Goal: Transaction & Acquisition: Purchase product/service

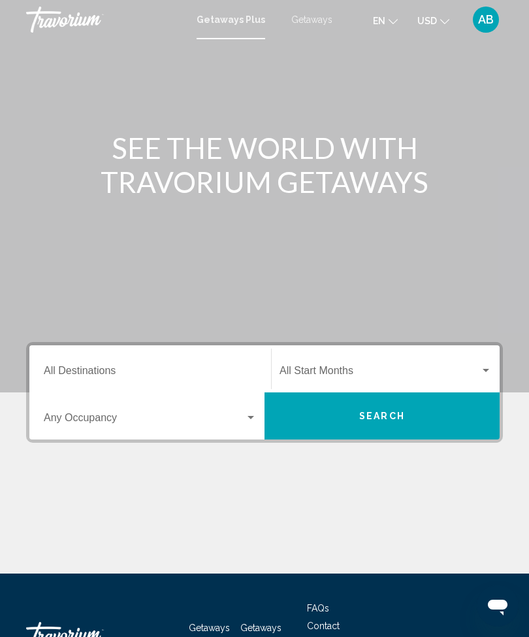
click at [320, 25] on span "Getaways" at bounding box center [311, 19] width 41 height 10
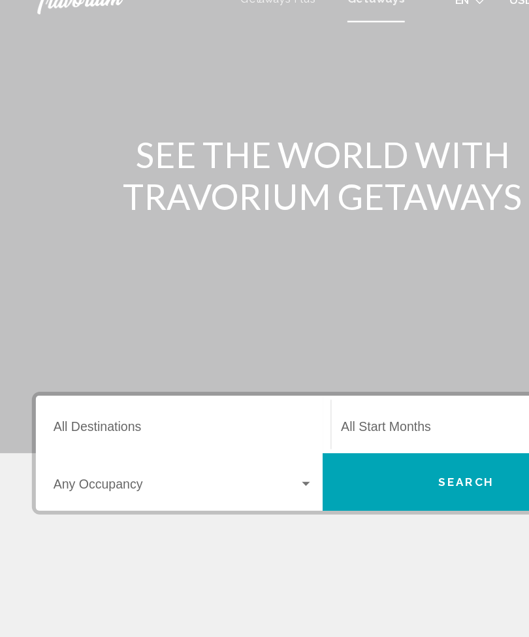
click at [97, 367] on input "Destination All Destinations" at bounding box center [150, 373] width 213 height 12
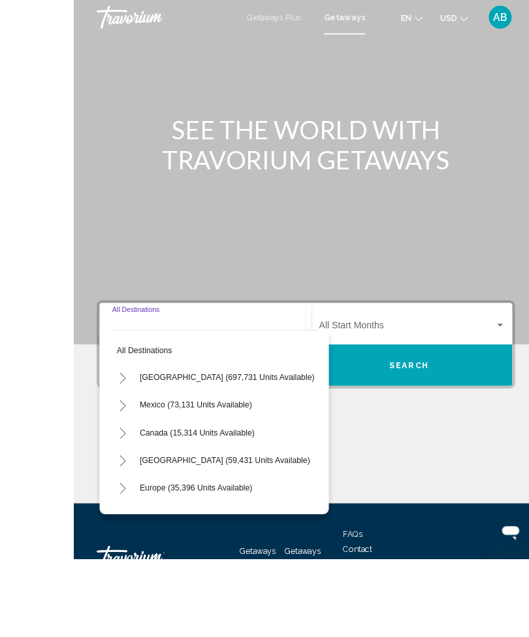
scroll to position [54, 0]
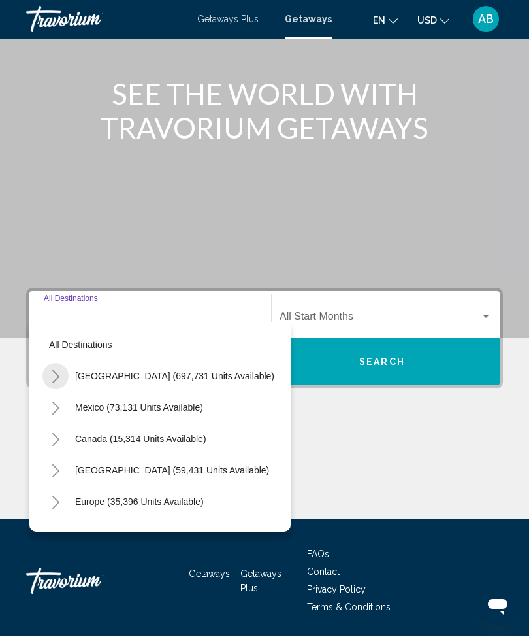
click at [62, 380] on button "Toggle United States (697,731 units available)" at bounding box center [55, 376] width 26 height 26
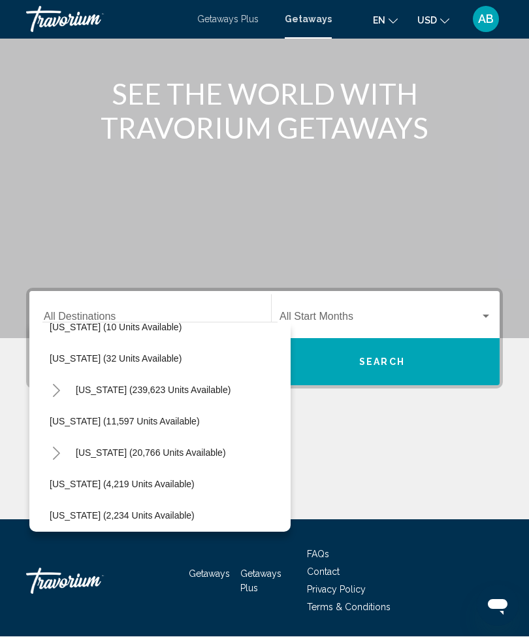
scroll to position [238, 13]
click at [57, 395] on icon "Toggle Florida (239,623 units available)" at bounding box center [56, 390] width 10 height 13
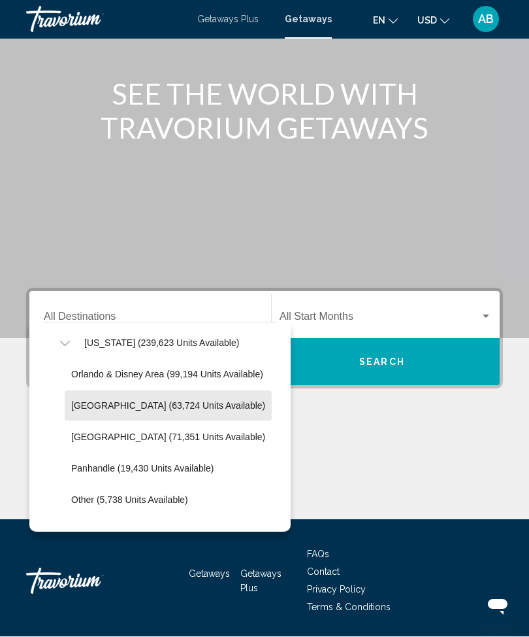
scroll to position [284, 3]
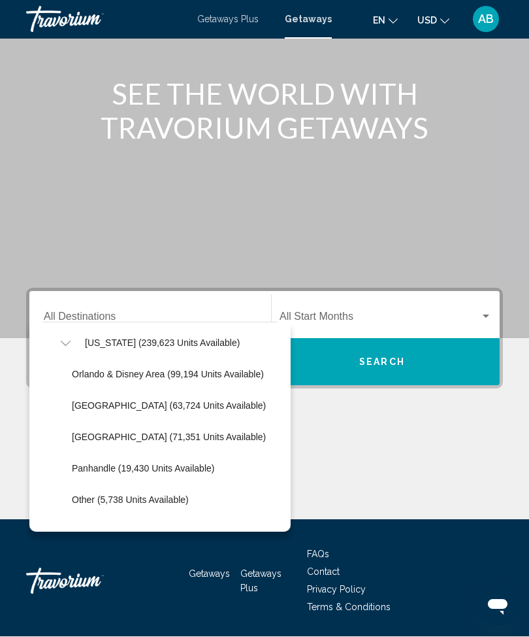
click at [148, 410] on button "East Coast (63,724 units available)" at bounding box center [168, 406] width 207 height 30
type input "**********"
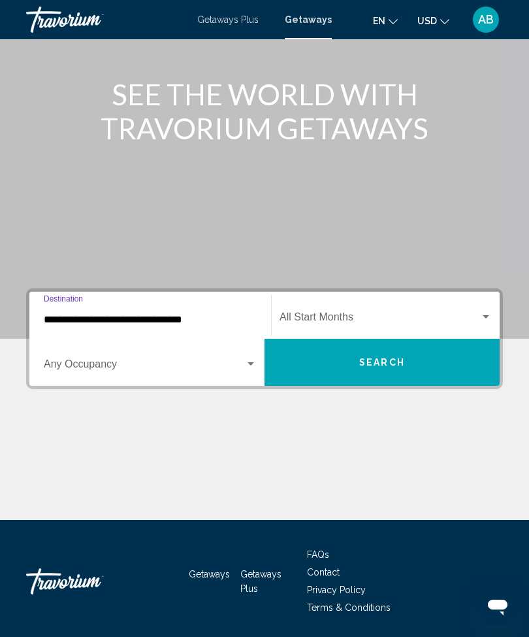
click at [480, 324] on span "Search widget" at bounding box center [380, 320] width 201 height 12
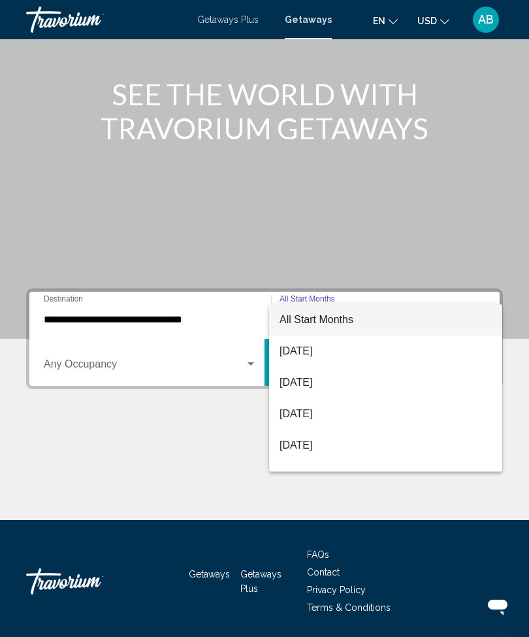
scroll to position [-1, 0]
click at [512, 255] on div at bounding box center [264, 318] width 529 height 637
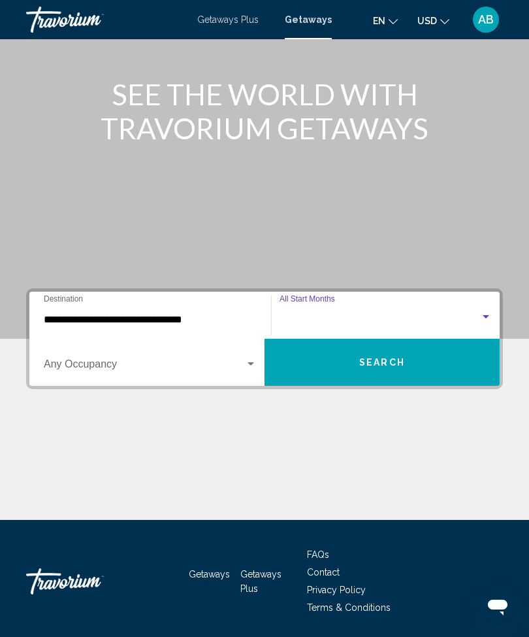
scroll to position [0, 0]
click at [255, 363] on div "Search widget" at bounding box center [251, 364] width 12 height 10
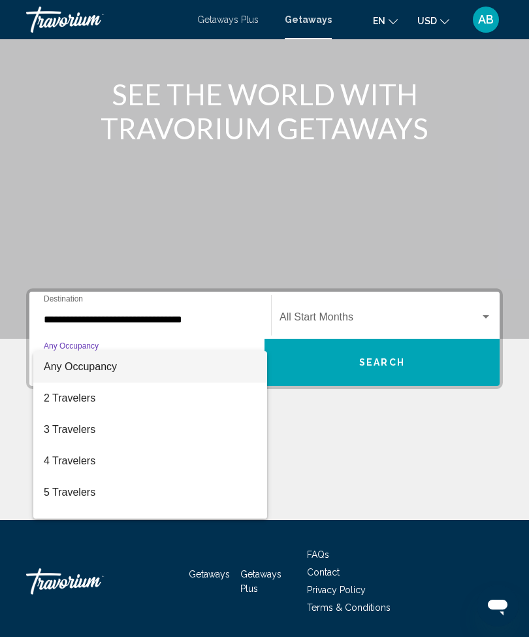
click at [318, 461] on div at bounding box center [264, 318] width 529 height 637
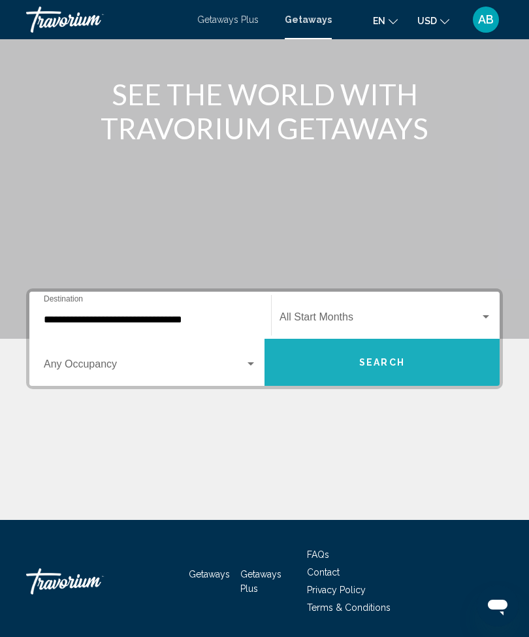
click at [384, 367] on span "Search" at bounding box center [382, 362] width 46 height 10
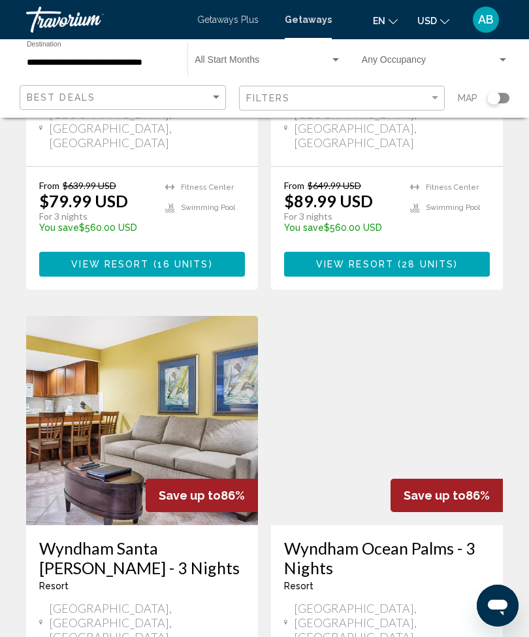
scroll to position [2331, 0]
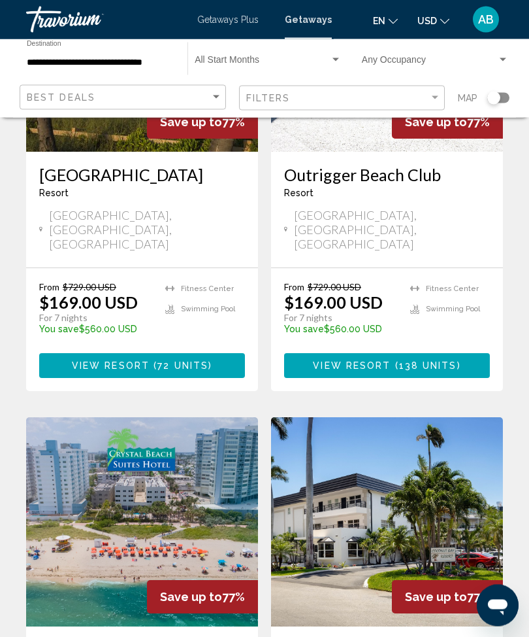
scroll to position [2269, 0]
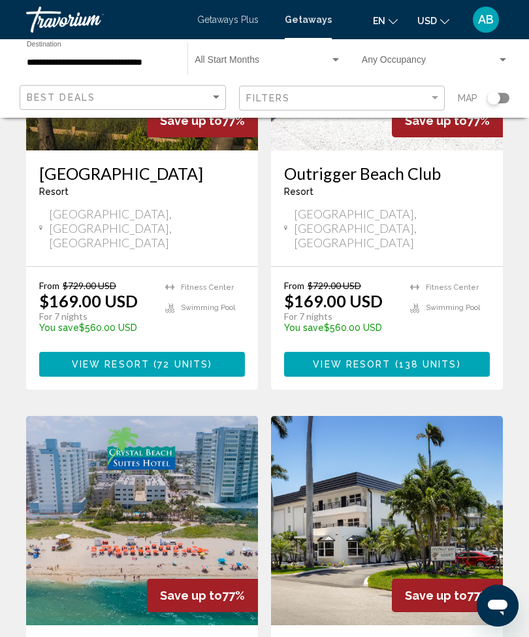
click at [185, 416] on img "Main content" at bounding box center [142, 520] width 232 height 209
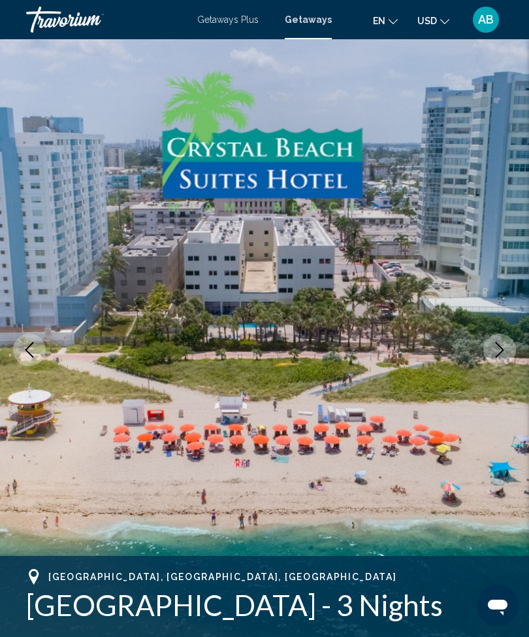
click at [501, 349] on icon "Next image" at bounding box center [500, 350] width 16 height 16
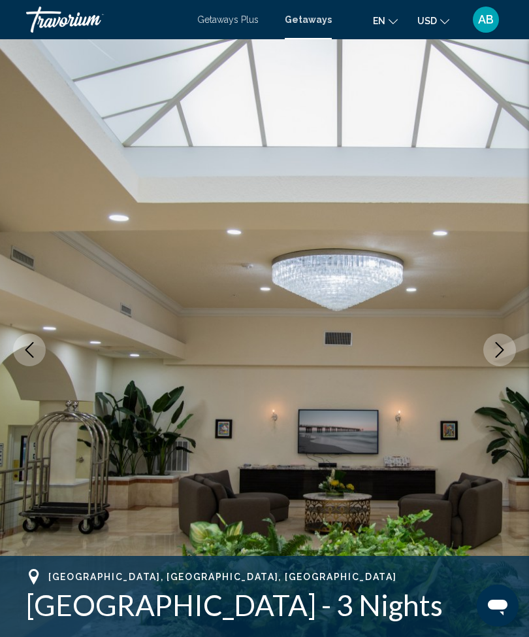
click at [499, 365] on button "Next image" at bounding box center [500, 349] width 33 height 33
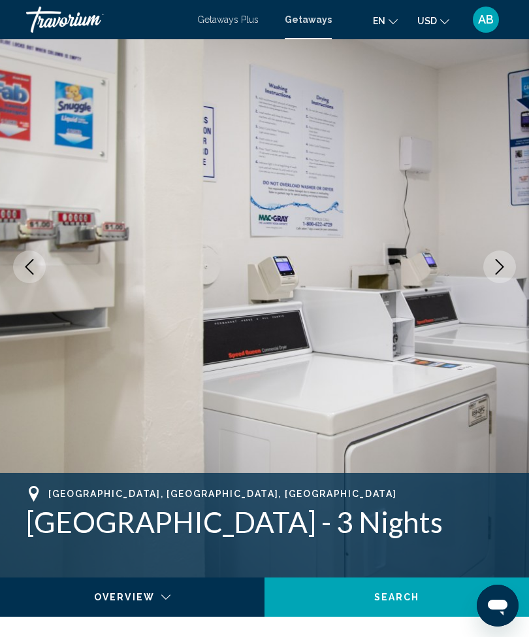
scroll to position [84, 0]
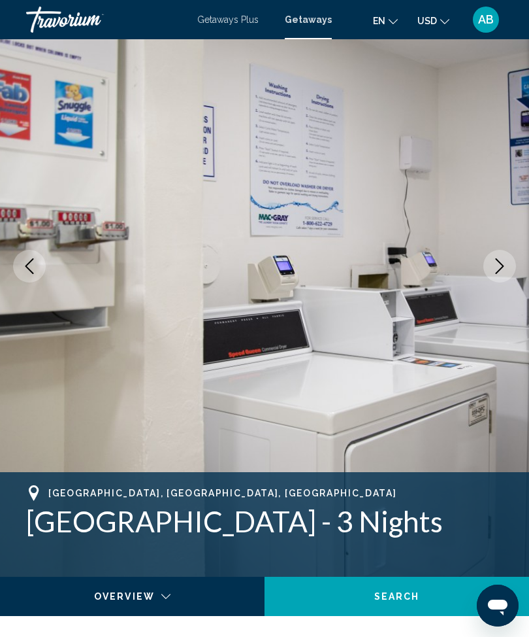
click at [511, 263] on button "Next image" at bounding box center [500, 266] width 33 height 33
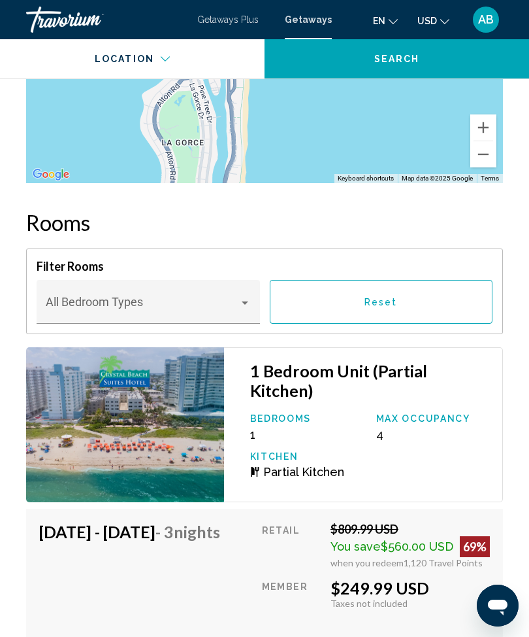
scroll to position [2258, 0]
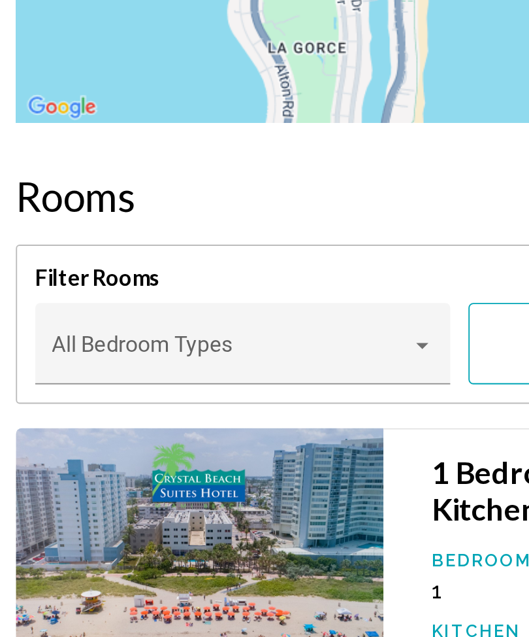
click at [239, 286] on div "Main content" at bounding box center [245, 291] width 12 height 10
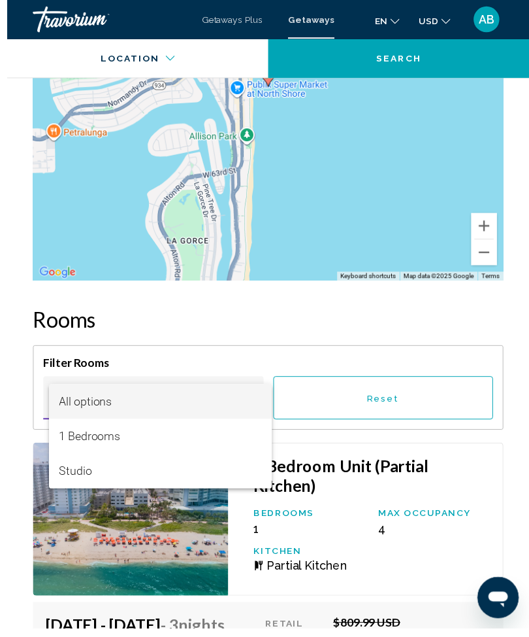
scroll to position [2171, 0]
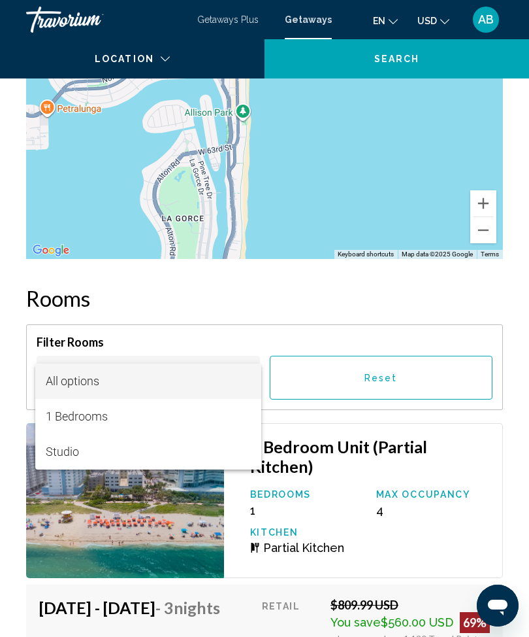
click at [296, 291] on div at bounding box center [264, 318] width 529 height 637
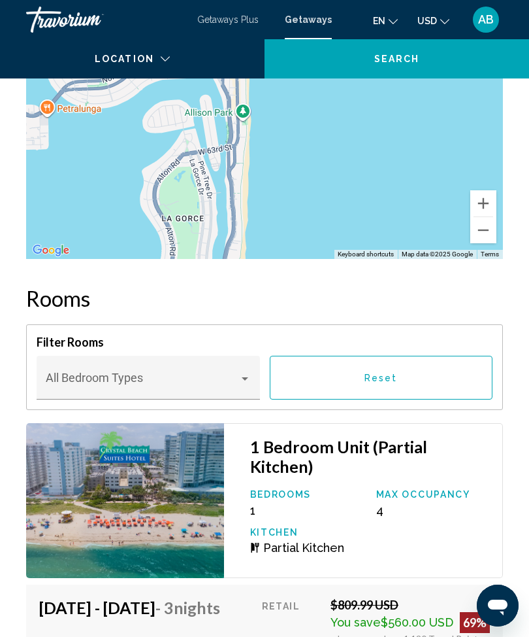
scroll to position [2202, 0]
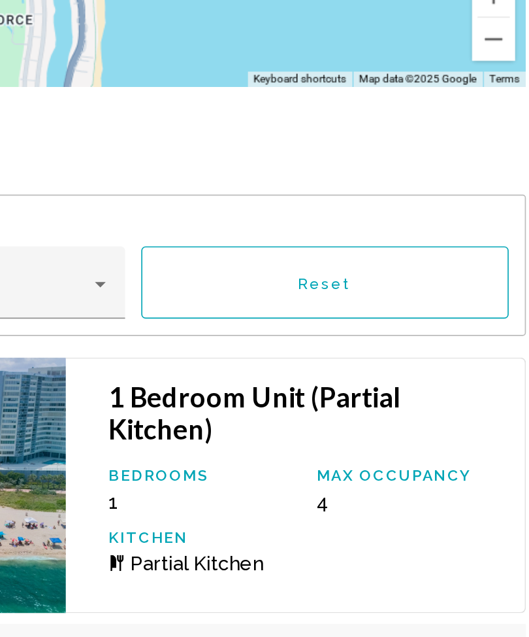
click at [244, 458] on div "Bedrooms 1 Max Occupancy 4 Kitchen Partial Kitchen" at bounding box center [370, 495] width 253 height 75
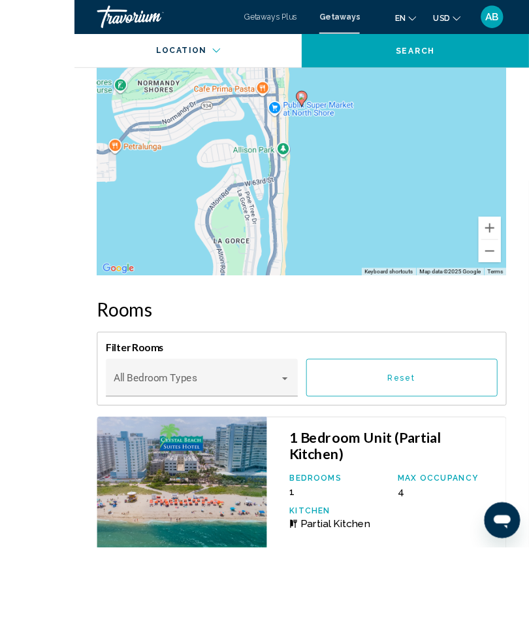
scroll to position [2230, 0]
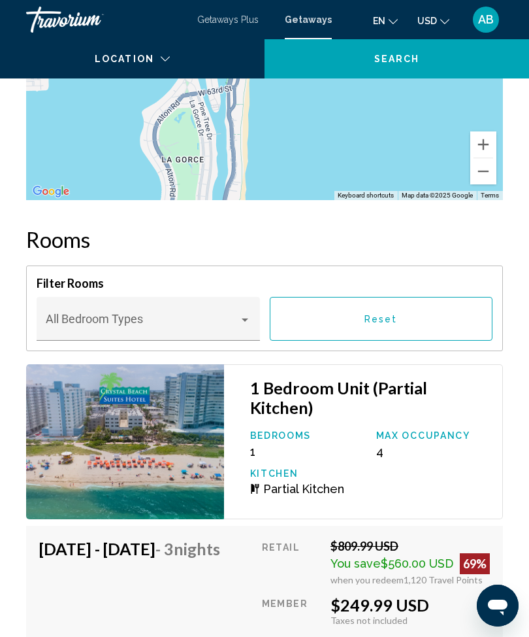
click at [252, 311] on div "Bedroom Types All Bedroom Types" at bounding box center [149, 319] width 224 height 44
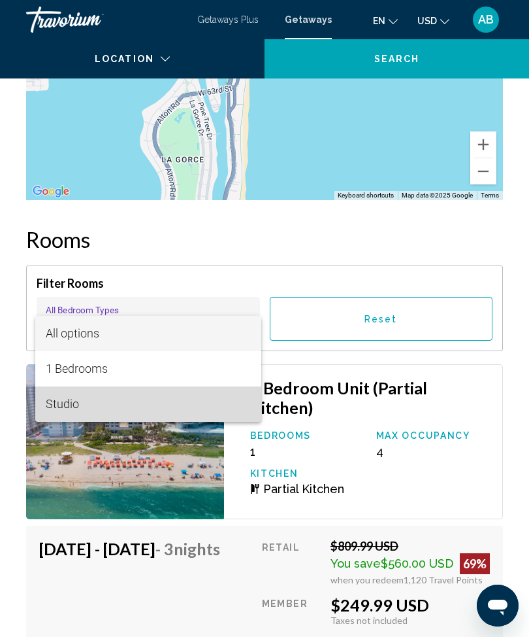
click at [98, 412] on span "Studio" at bounding box center [149, 403] width 206 height 35
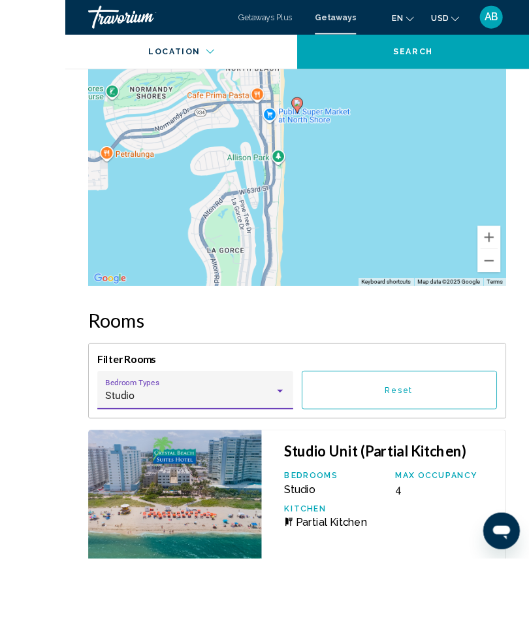
scroll to position [2231, 0]
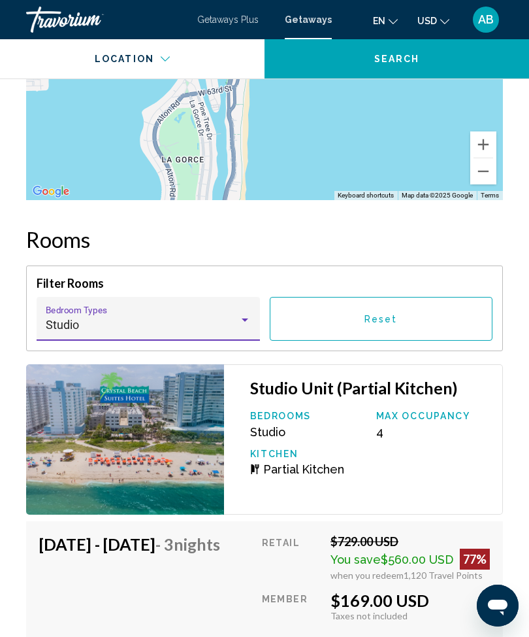
click at [241, 326] on div "Studio" at bounding box center [149, 324] width 206 height 13
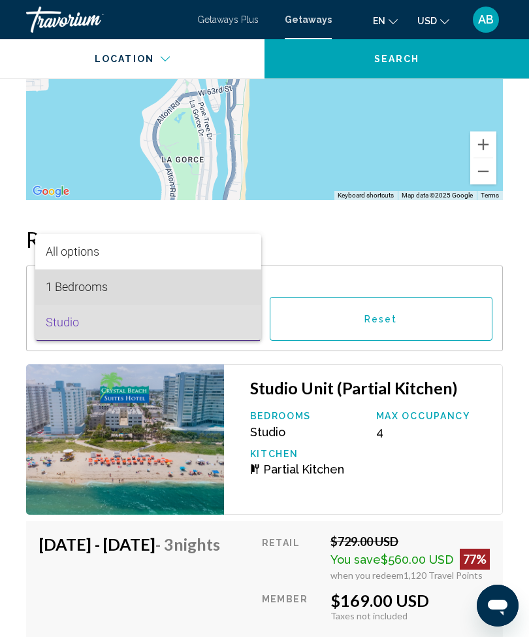
click at [107, 288] on span "1 Bedrooms" at bounding box center [149, 286] width 206 height 35
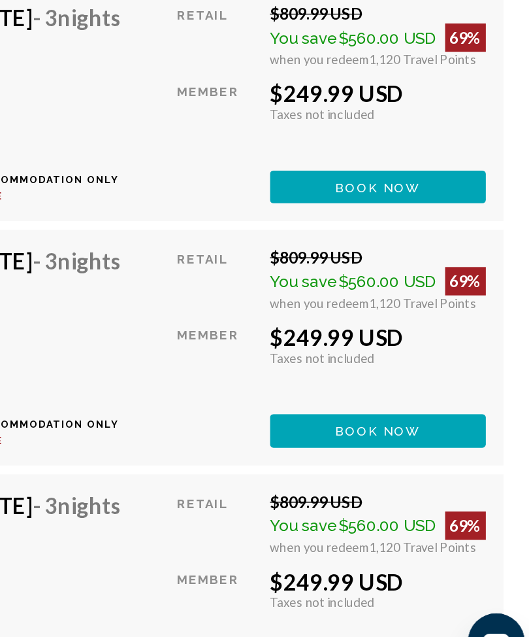
scroll to position [4857, 0]
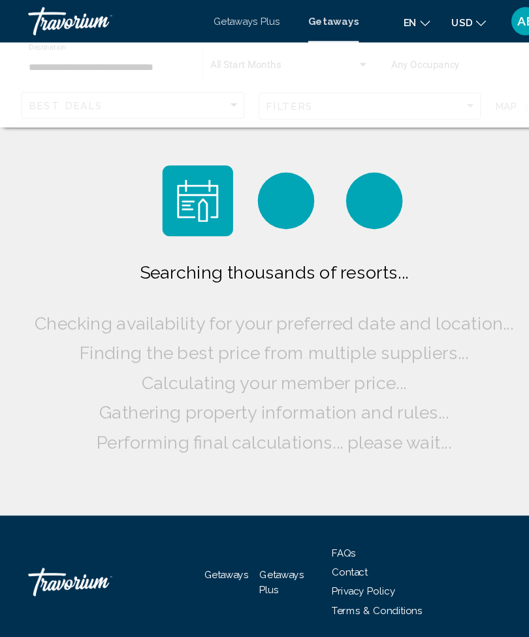
scroll to position [5, 0]
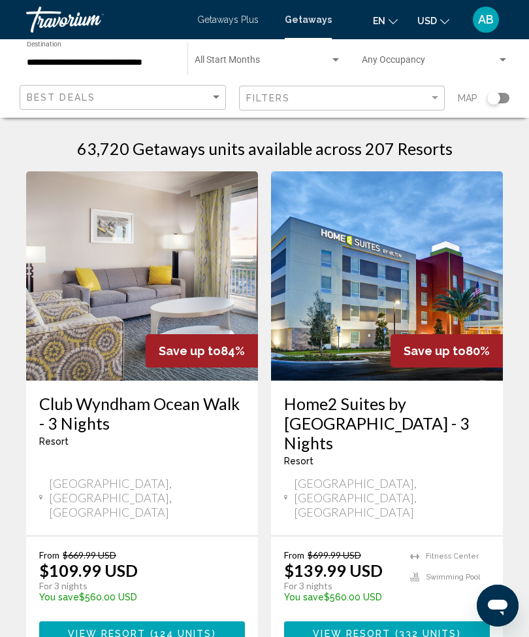
click at [71, 61] on input "**********" at bounding box center [101, 63] width 148 height 10
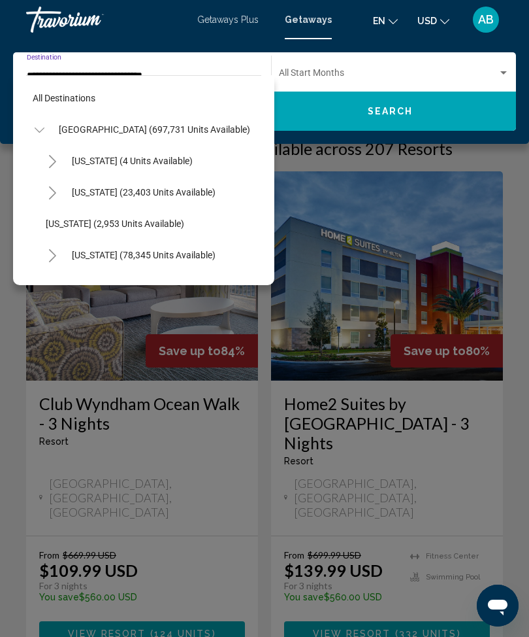
scroll to position [266, 0]
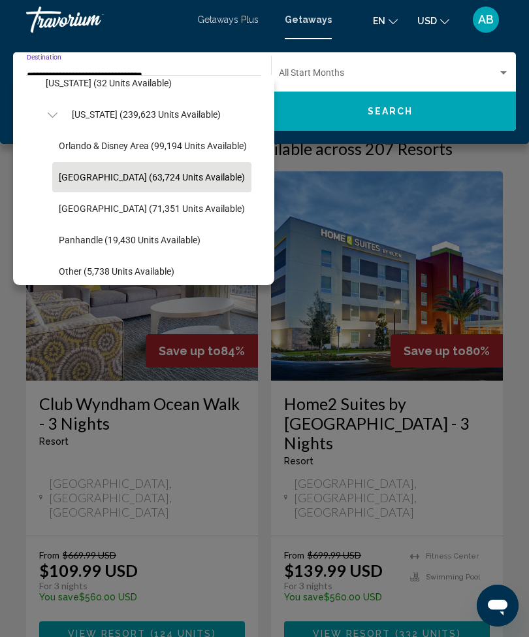
click at [128, 146] on span "Orlando & Disney Area (99,194 units available)" at bounding box center [153, 146] width 188 height 10
type input "**********"
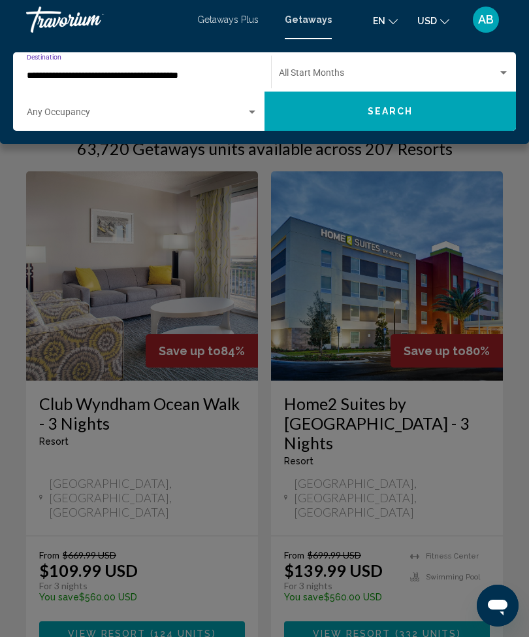
click at [394, 125] on button "Search" at bounding box center [391, 110] width 252 height 39
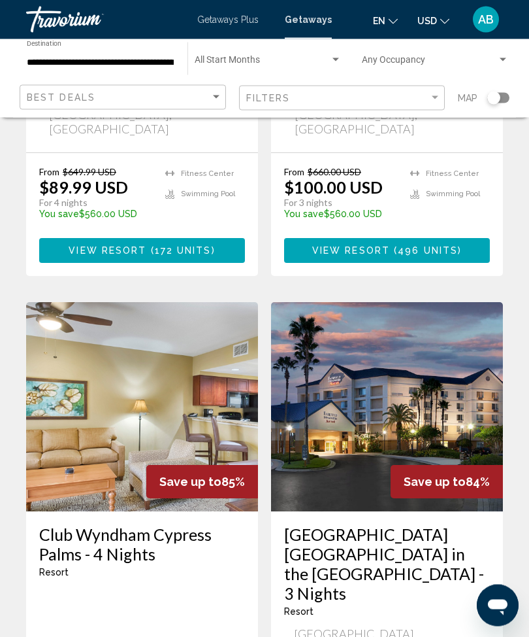
scroll to position [2486, 0]
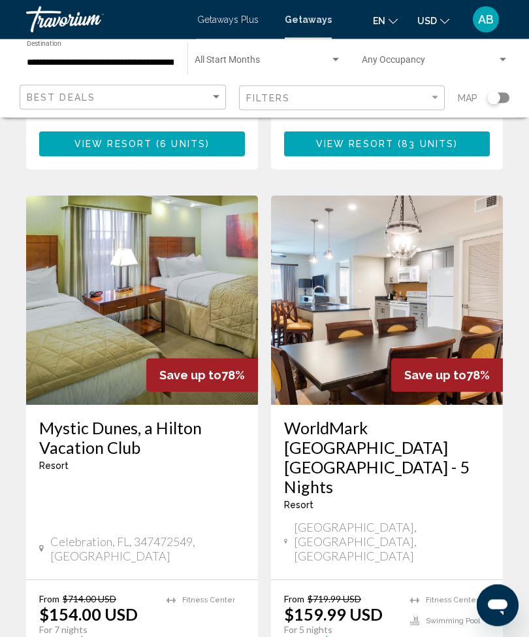
scroll to position [2538, 0]
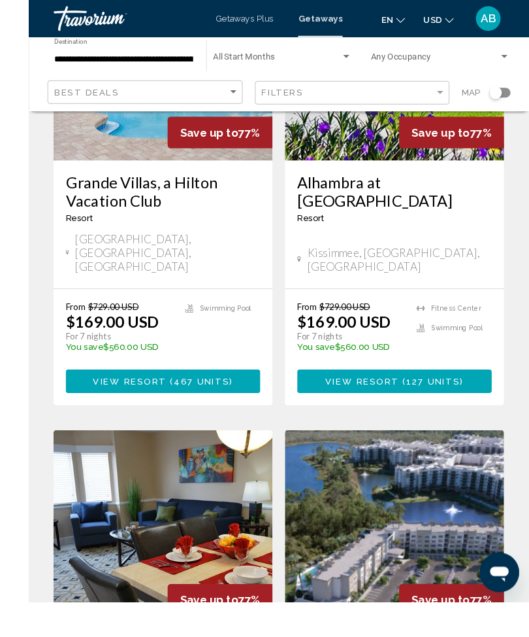
scroll to position [2214, 0]
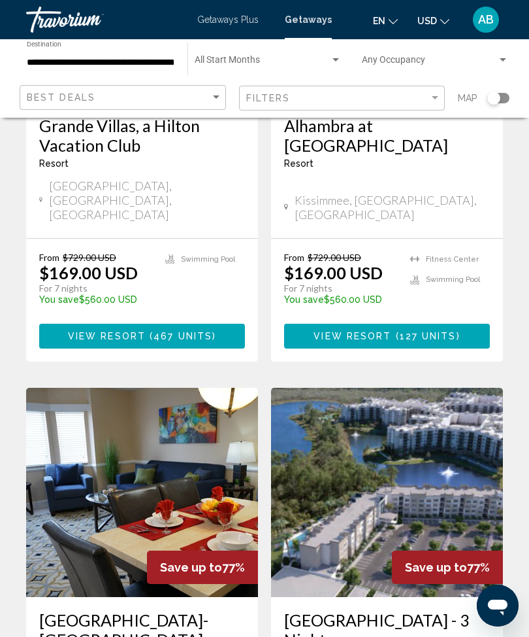
click at [396, 388] on img "Main content" at bounding box center [387, 492] width 232 height 209
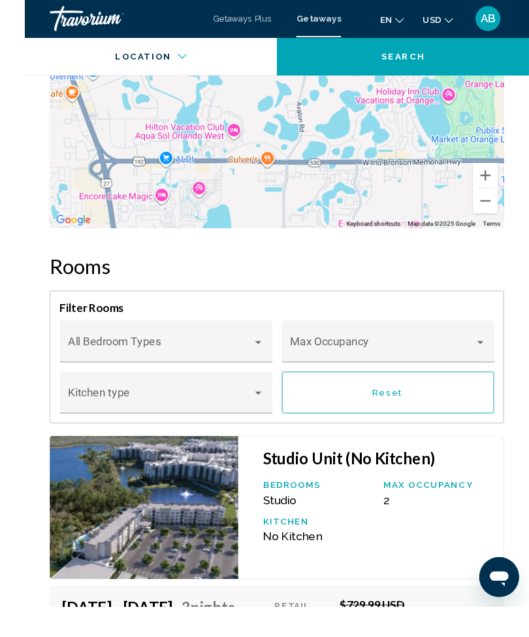
scroll to position [2257, 0]
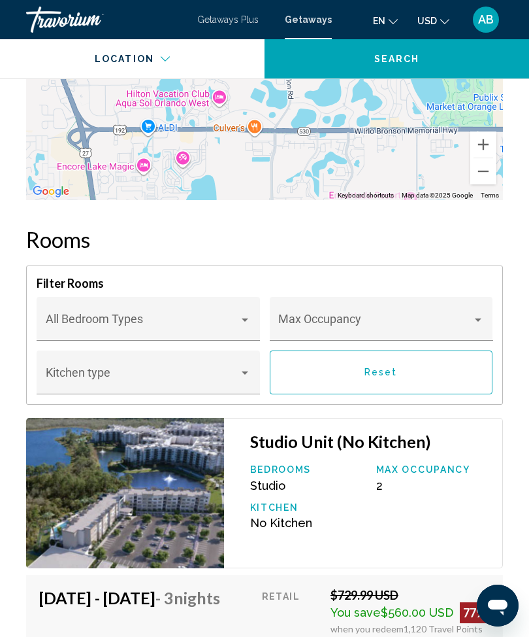
click at [480, 319] on div "Main content" at bounding box center [478, 319] width 7 height 3
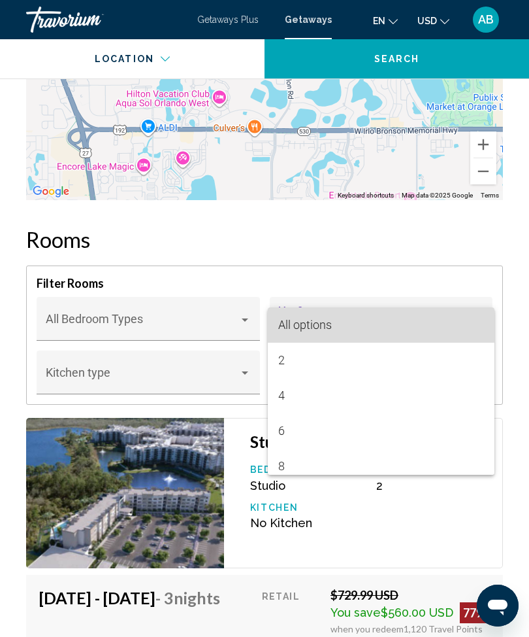
click at [471, 321] on span "All options" at bounding box center [381, 324] width 206 height 35
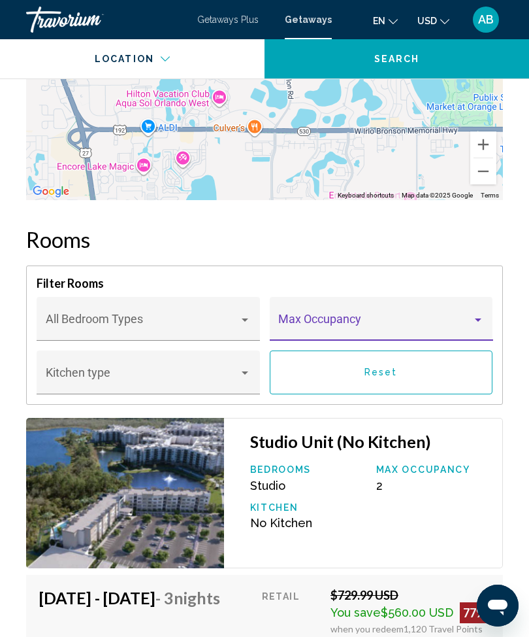
click at [463, 330] on span "Main content" at bounding box center [375, 324] width 194 height 13
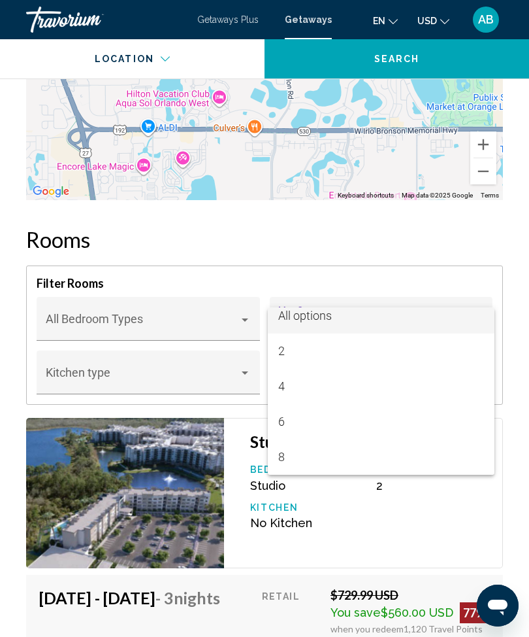
scroll to position [9, 0]
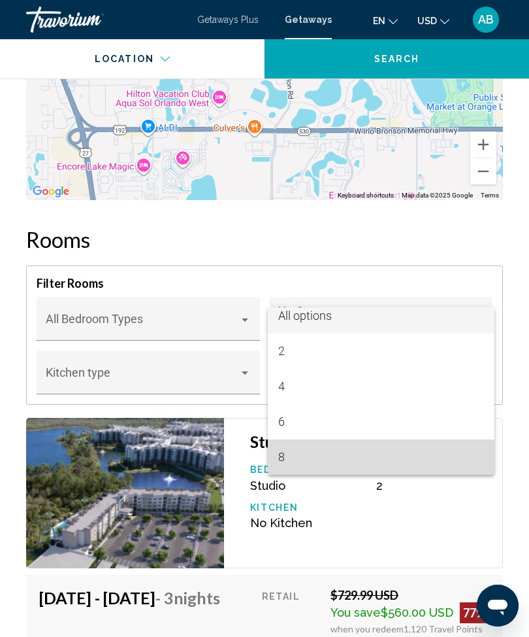
click at [306, 458] on span "8" at bounding box center [381, 456] width 206 height 35
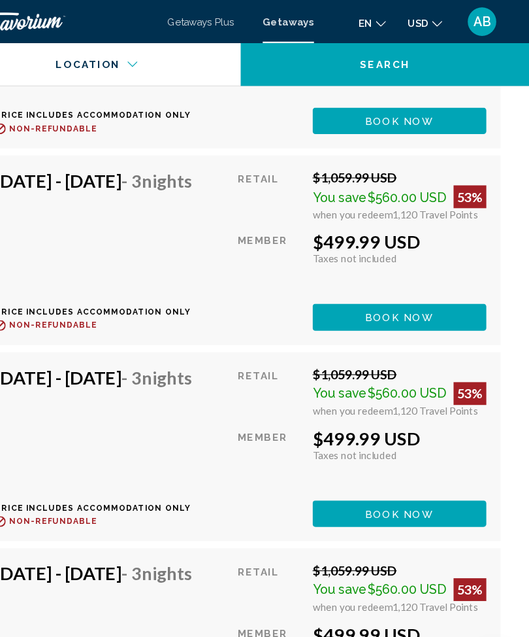
scroll to position [4848, 0]
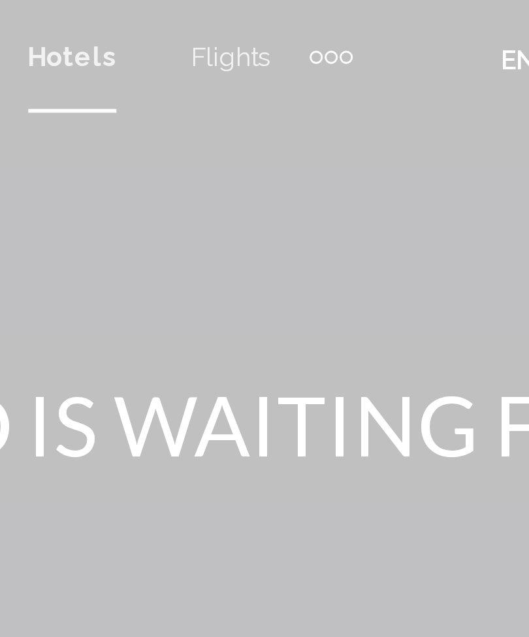
click at [307, 17] on div "Extra navigation items" at bounding box center [314, 20] width 15 height 20
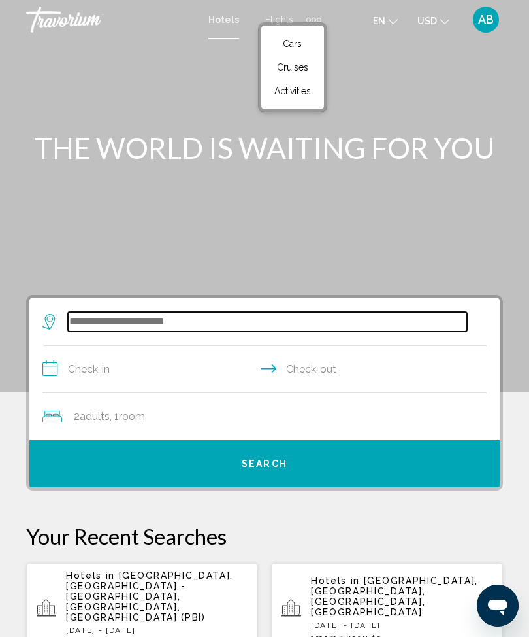
click at [167, 331] on input "Search widget" at bounding box center [267, 322] width 399 height 20
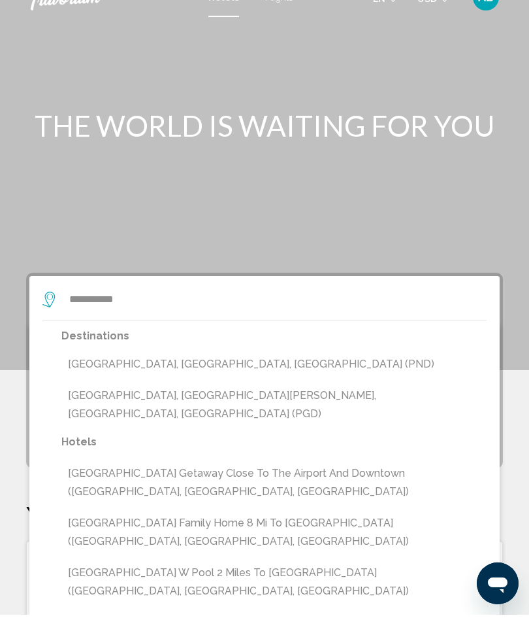
click at [276, 405] on button "[GEOGRAPHIC_DATA], [GEOGRAPHIC_DATA][PERSON_NAME], [GEOGRAPHIC_DATA], [GEOGRAPH…" at bounding box center [273, 426] width 425 height 43
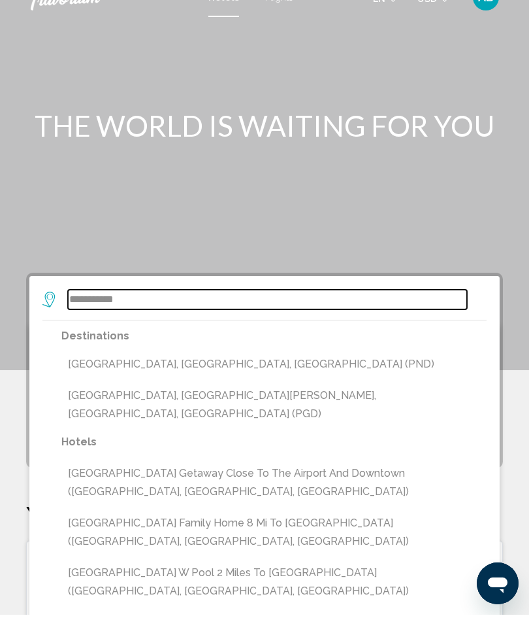
type input "**********"
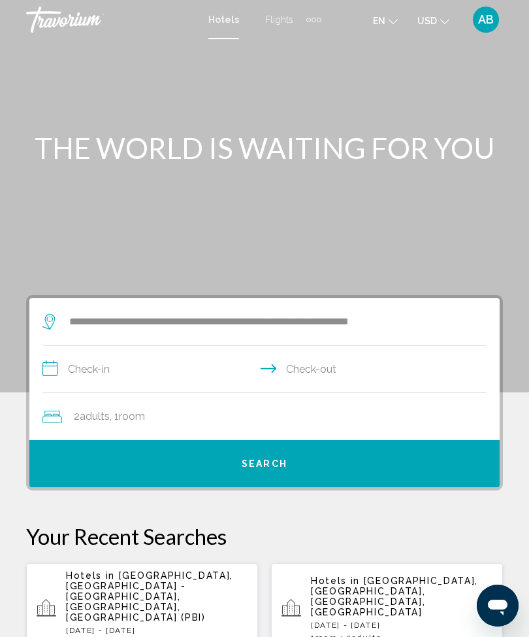
click at [48, 378] on input "**********" at bounding box center [267, 371] width 450 height 50
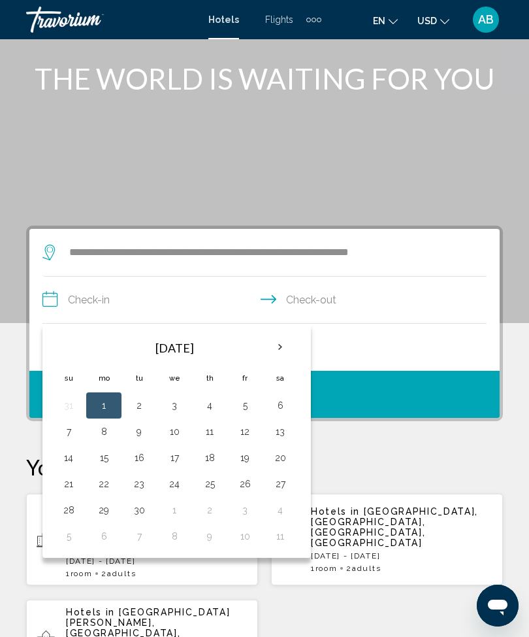
scroll to position [65, 0]
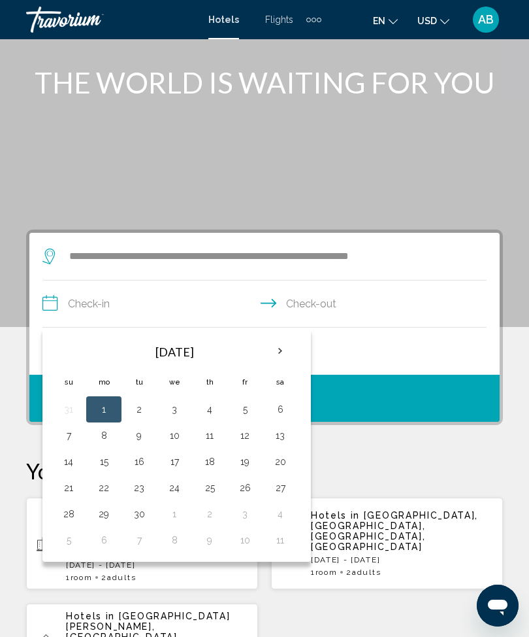
click at [235, 406] on button "5" at bounding box center [245, 409] width 21 height 18
click at [69, 442] on button "7" at bounding box center [68, 435] width 21 height 18
type input "**********"
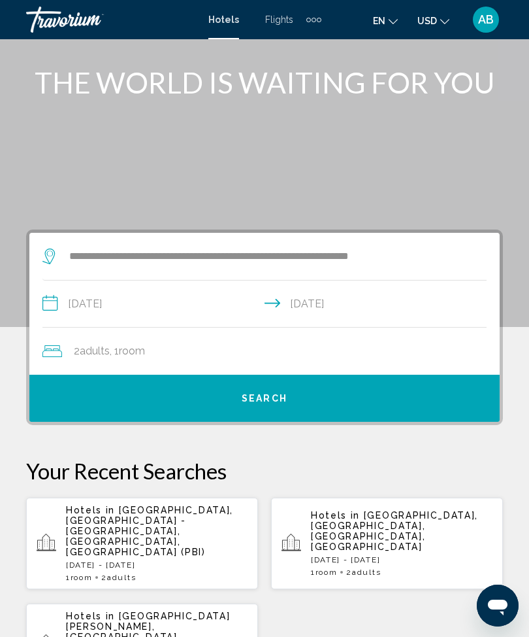
click at [332, 397] on button "Search" at bounding box center [264, 397] width 471 height 47
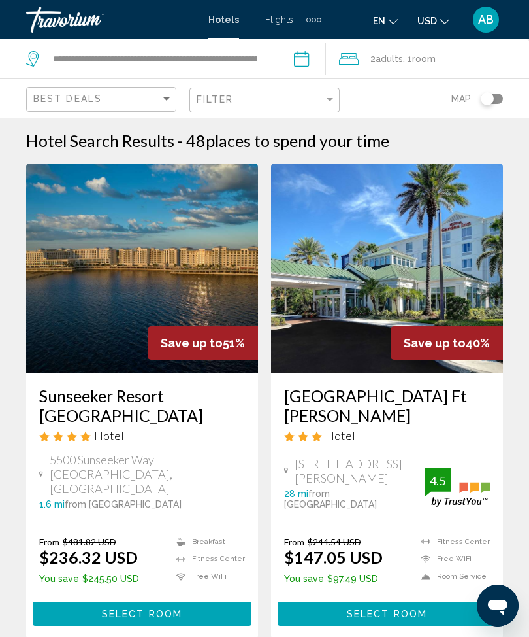
click at [188, 277] on img "Main content" at bounding box center [142, 267] width 232 height 209
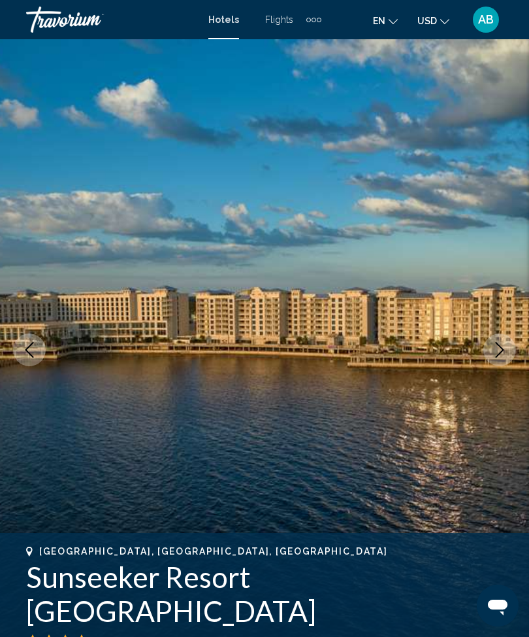
click at [503, 347] on icon "Next image" at bounding box center [500, 350] width 16 height 16
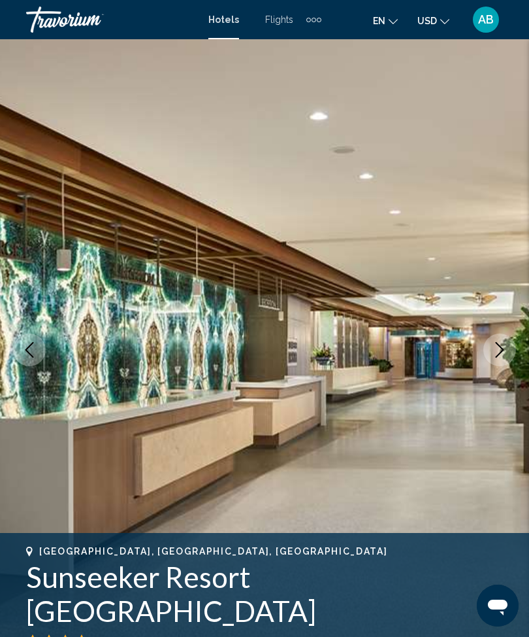
click at [505, 354] on icon "Next image" at bounding box center [500, 350] width 16 height 16
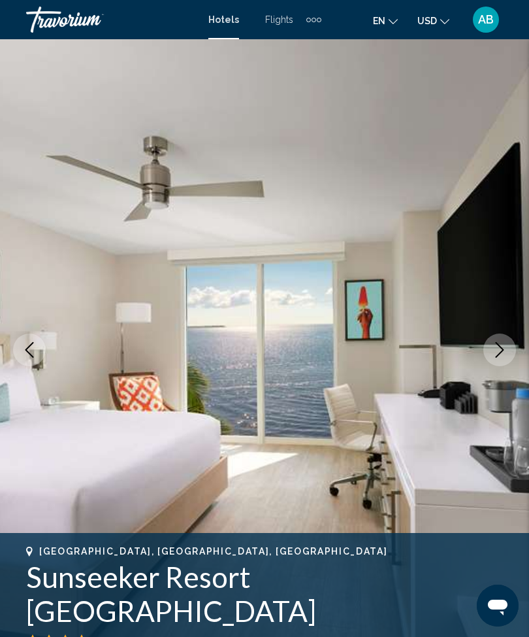
click at [497, 352] on icon "Next image" at bounding box center [500, 350] width 16 height 16
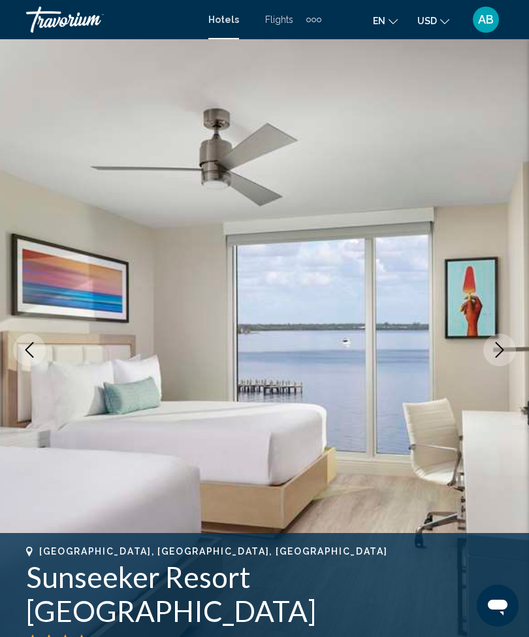
click at [497, 348] on icon "Next image" at bounding box center [500, 350] width 16 height 16
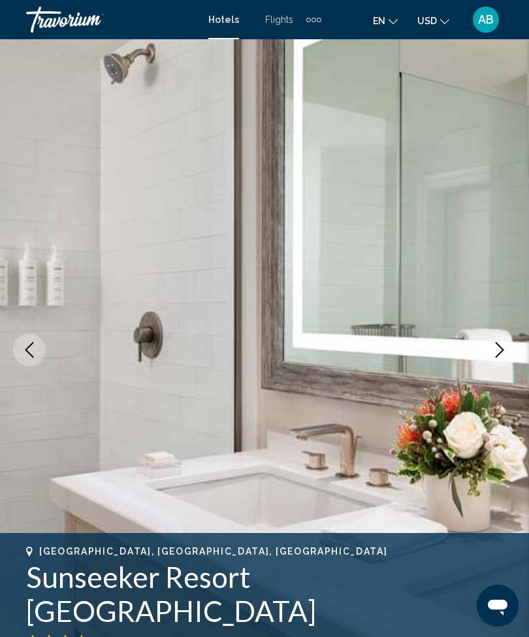
click at [506, 346] on icon "Next image" at bounding box center [500, 350] width 16 height 16
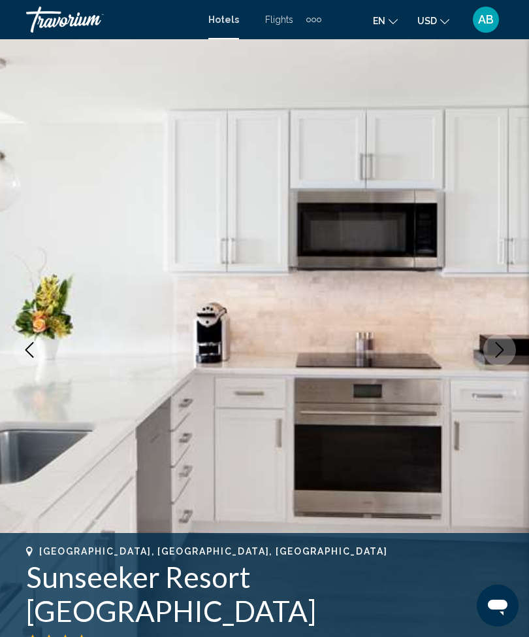
click at [499, 346] on icon "Next image" at bounding box center [500, 350] width 16 height 16
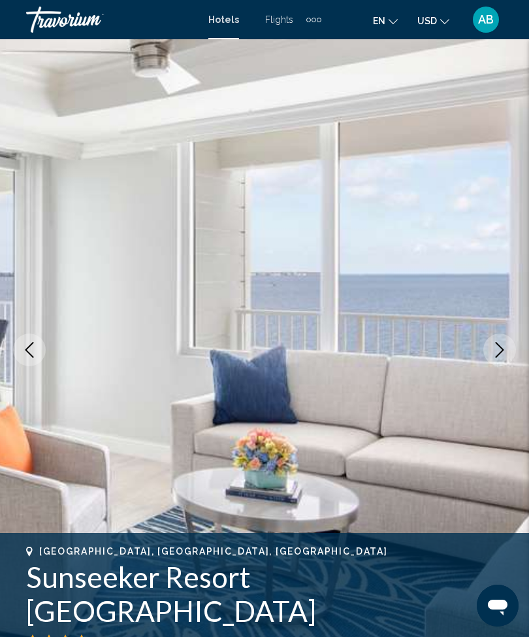
click at [500, 332] on img "Main content" at bounding box center [264, 349] width 529 height 621
click at [491, 351] on button "Next image" at bounding box center [500, 349] width 33 height 33
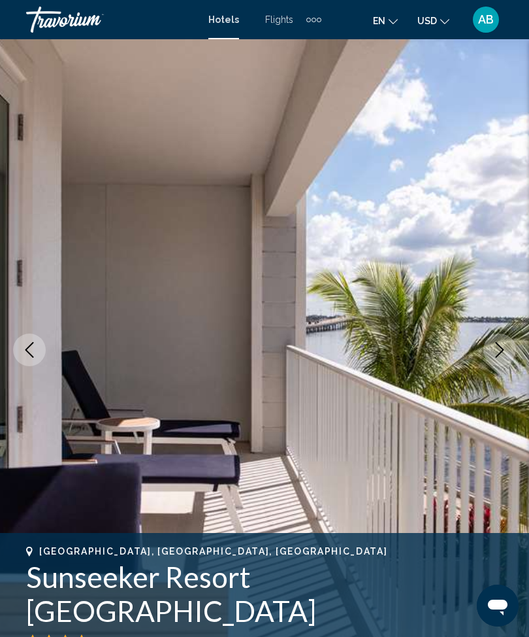
click at [496, 348] on icon "Next image" at bounding box center [500, 350] width 16 height 16
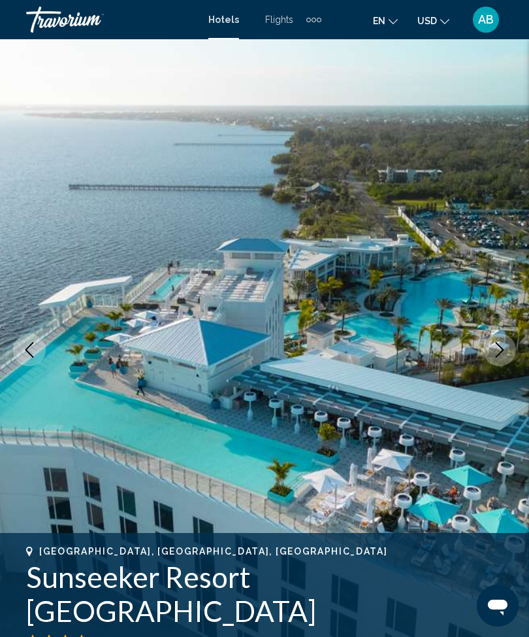
click at [503, 351] on icon "Next image" at bounding box center [500, 350] width 8 height 16
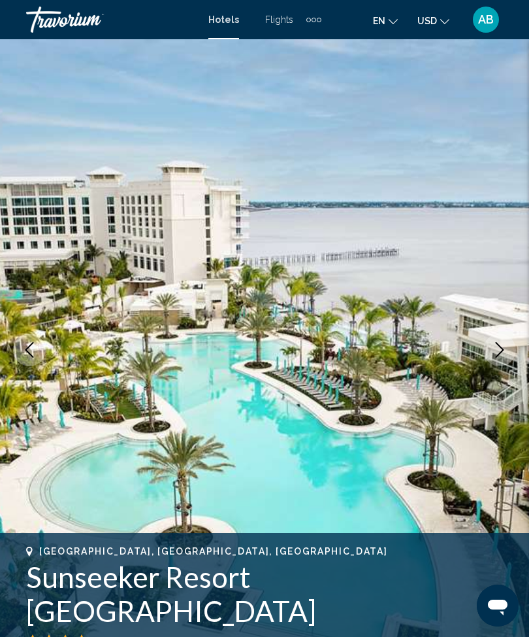
click at [498, 352] on icon "Next image" at bounding box center [500, 350] width 16 height 16
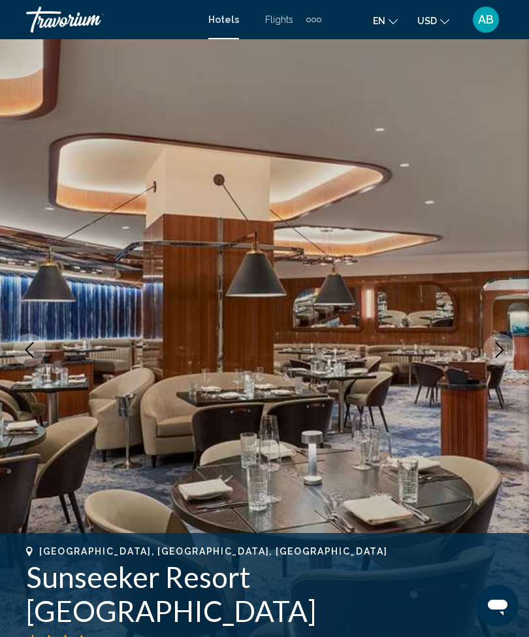
click at [499, 346] on icon "Next image" at bounding box center [500, 350] width 8 height 16
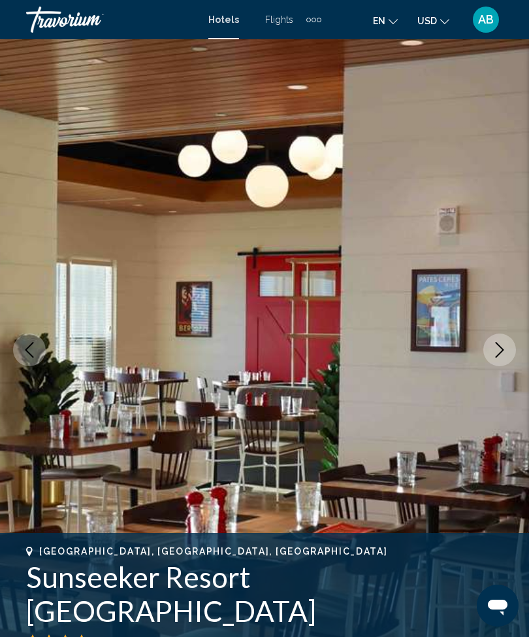
click at [504, 352] on icon "Next image" at bounding box center [500, 350] width 16 height 16
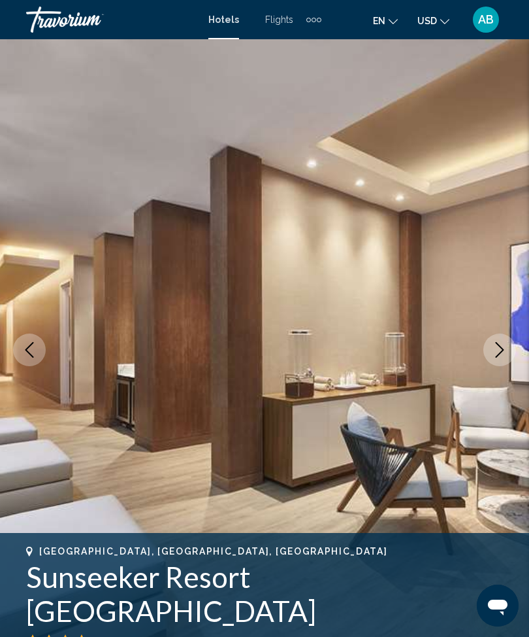
click at [495, 352] on icon "Next image" at bounding box center [500, 350] width 16 height 16
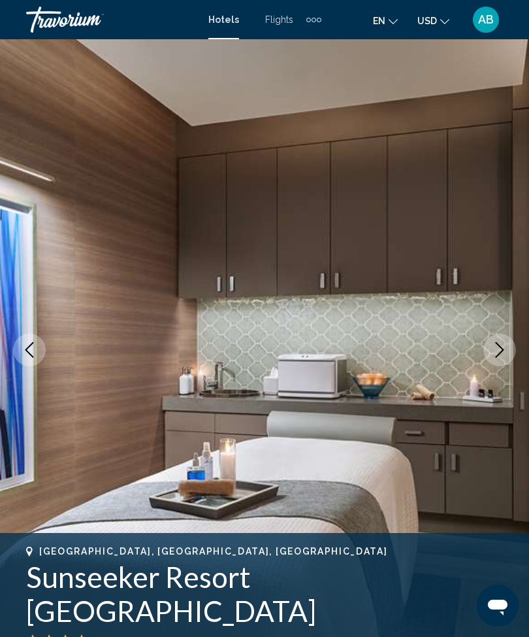
click at [493, 353] on icon "Next image" at bounding box center [500, 350] width 16 height 16
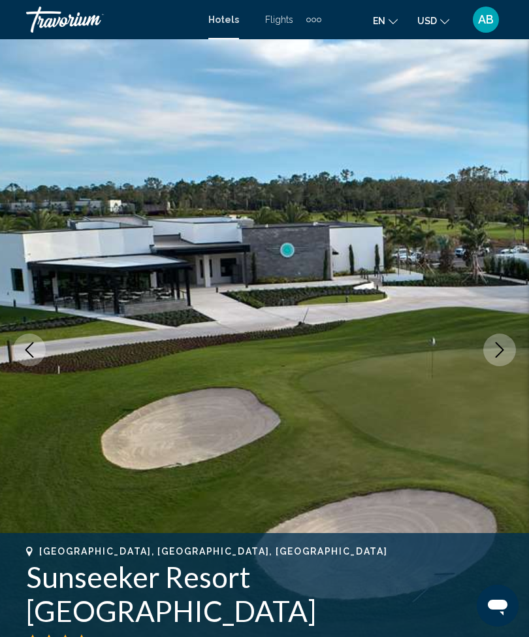
click at [493, 356] on icon "Next image" at bounding box center [500, 350] width 16 height 16
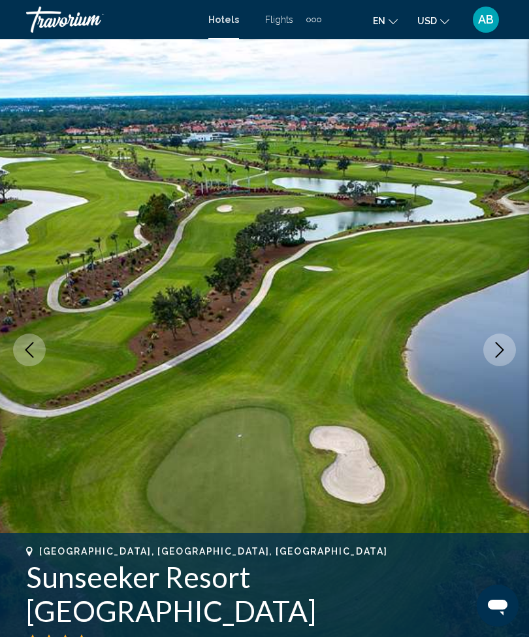
click at [499, 346] on icon "Next image" at bounding box center [500, 350] width 16 height 16
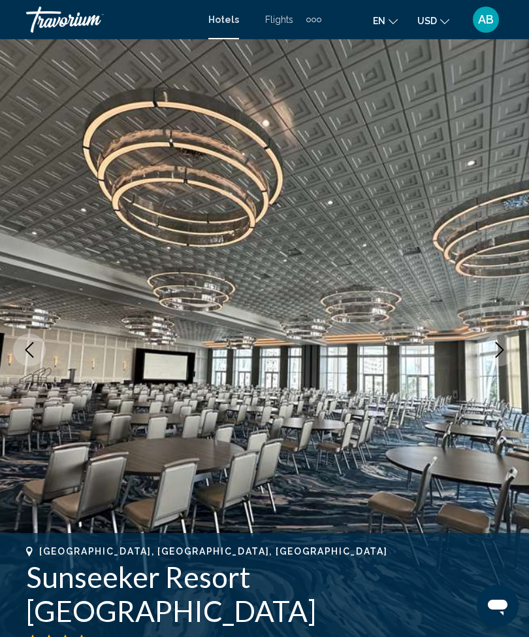
click at [501, 347] on icon "Next image" at bounding box center [500, 350] width 8 height 16
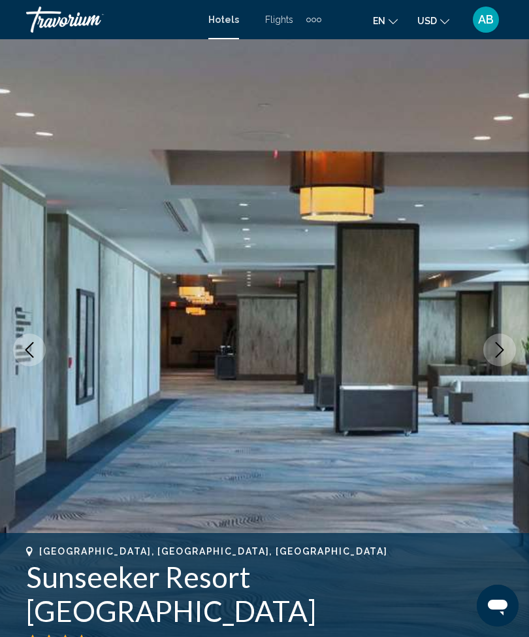
click at [497, 350] on icon "Next image" at bounding box center [500, 350] width 16 height 16
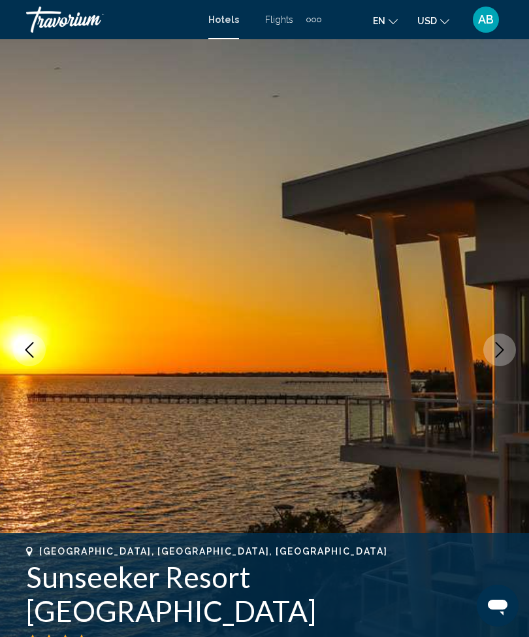
click at [496, 356] on icon "Next image" at bounding box center [500, 350] width 16 height 16
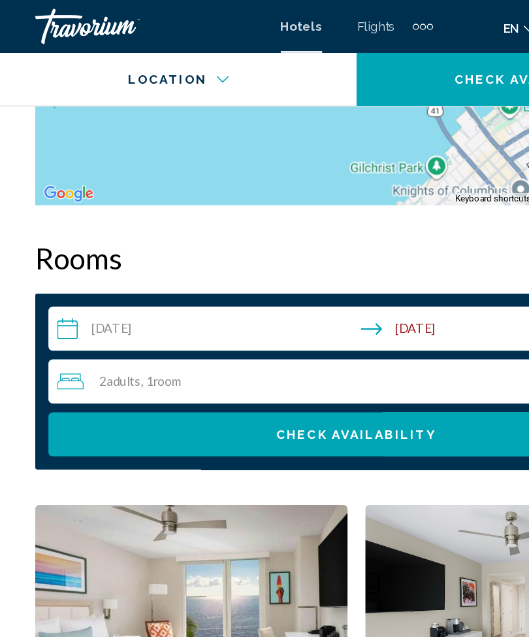
scroll to position [2042, 0]
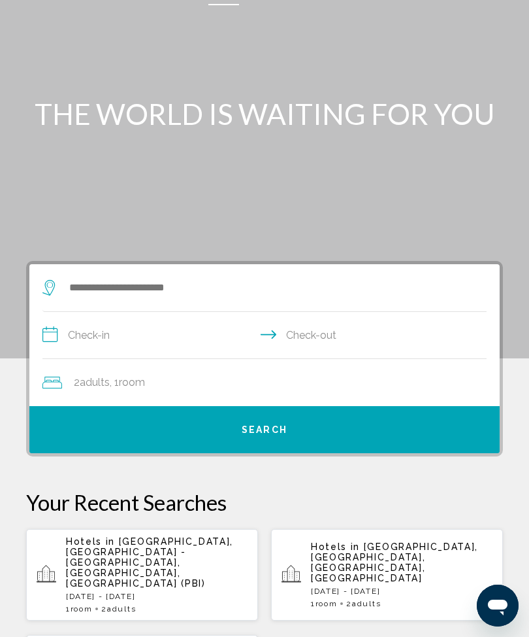
scroll to position [34, 0]
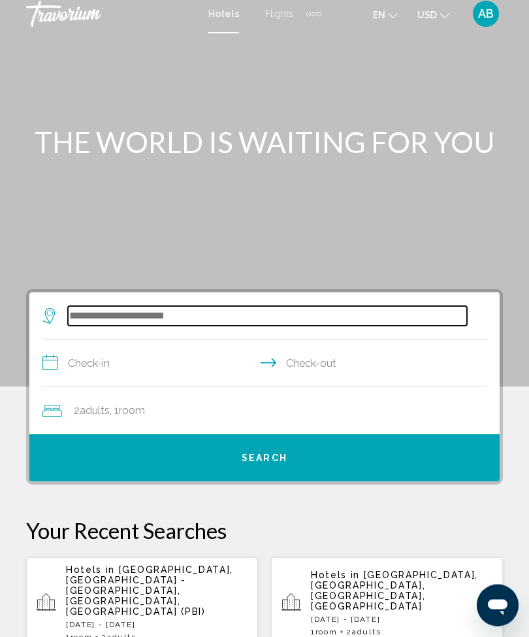
click at [185, 318] on input "Search widget" at bounding box center [267, 317] width 399 height 20
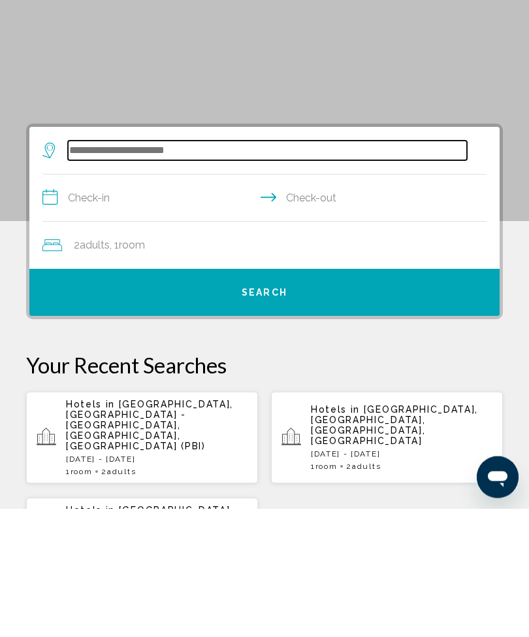
scroll to position [0, 0]
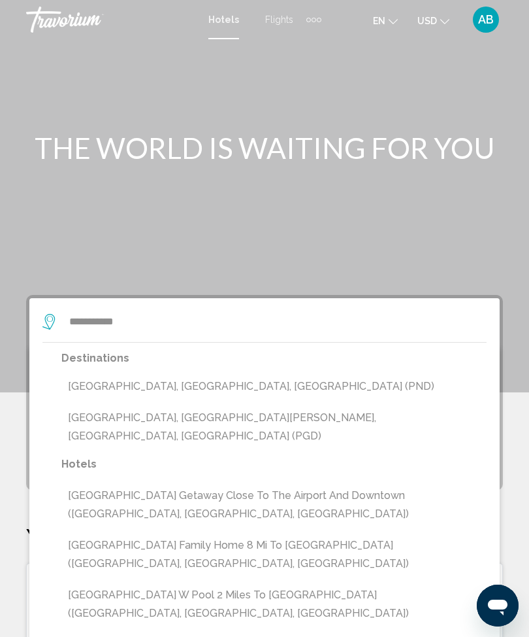
click at [179, 380] on button "[GEOGRAPHIC_DATA], [GEOGRAPHIC_DATA], [GEOGRAPHIC_DATA] (PND)" at bounding box center [273, 386] width 425 height 25
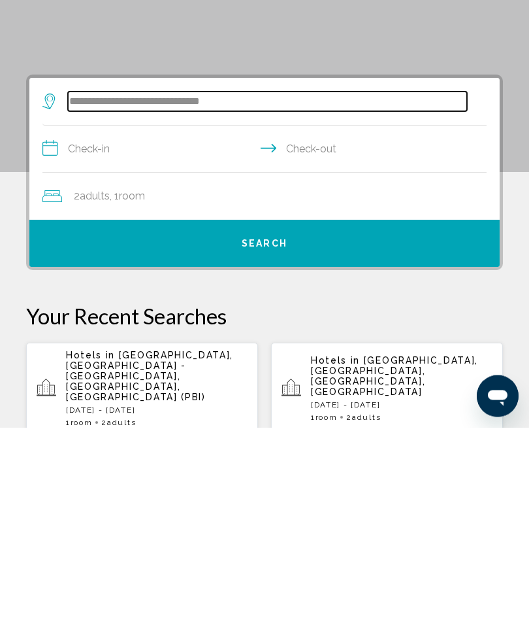
scroll to position [42, 0]
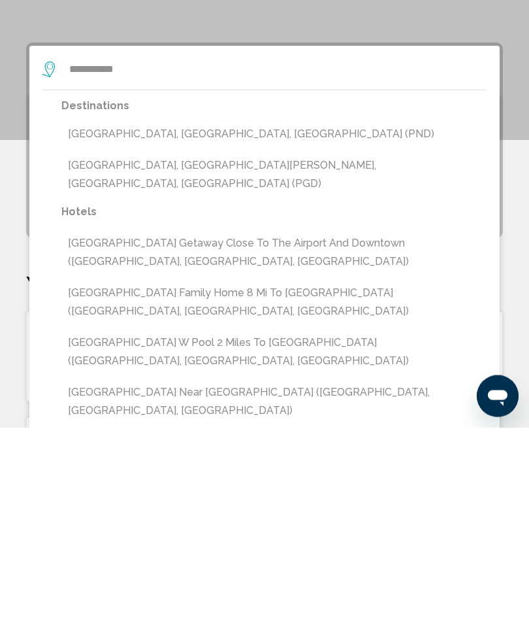
click at [314, 363] on button "[GEOGRAPHIC_DATA], [GEOGRAPHIC_DATA][PERSON_NAME], [GEOGRAPHIC_DATA], [GEOGRAPH…" at bounding box center [273, 384] width 425 height 43
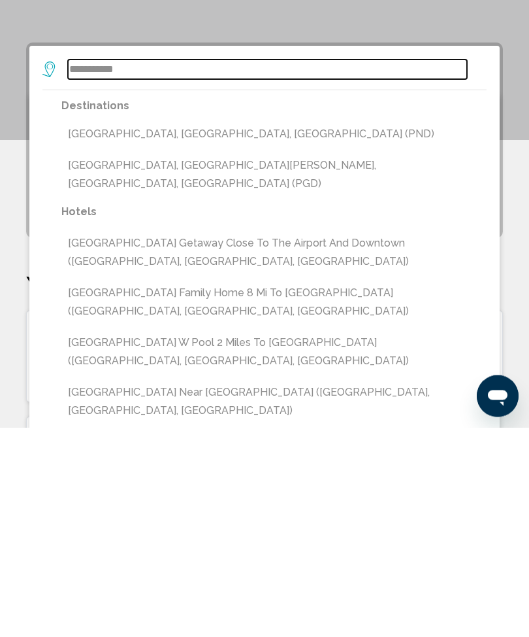
type input "**********"
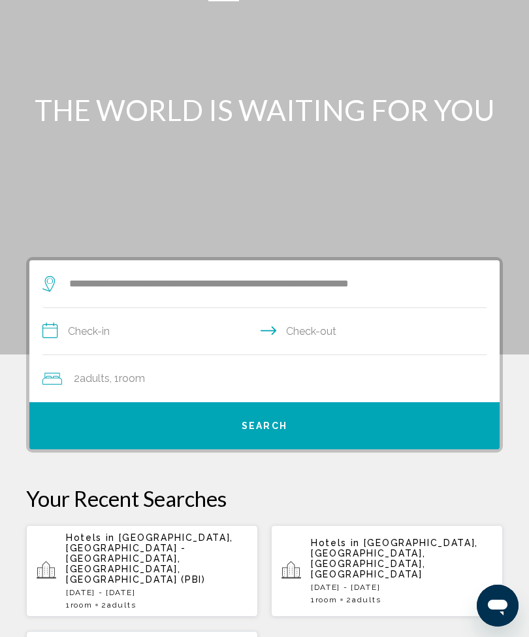
click at [48, 330] on input "**********" at bounding box center [267, 333] width 450 height 50
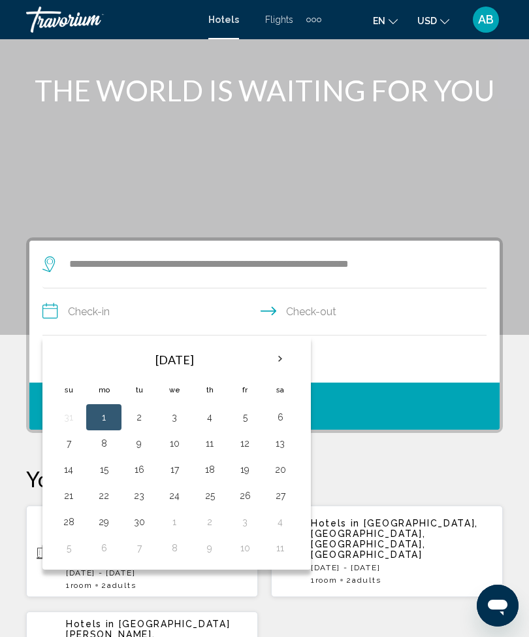
scroll to position [52, 0]
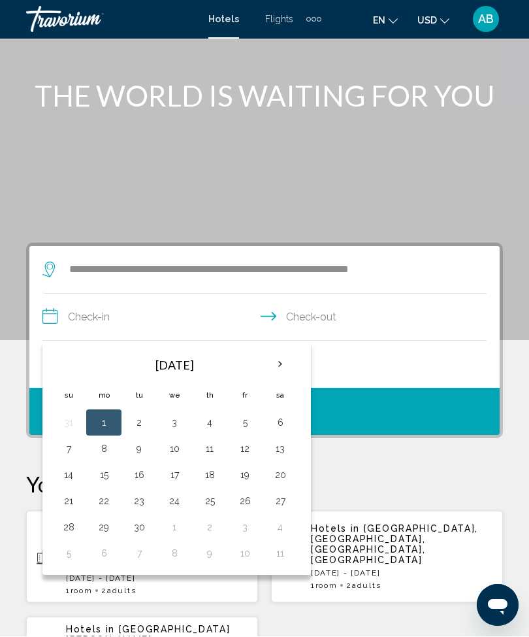
click at [282, 378] on th "Next month" at bounding box center [280, 364] width 35 height 29
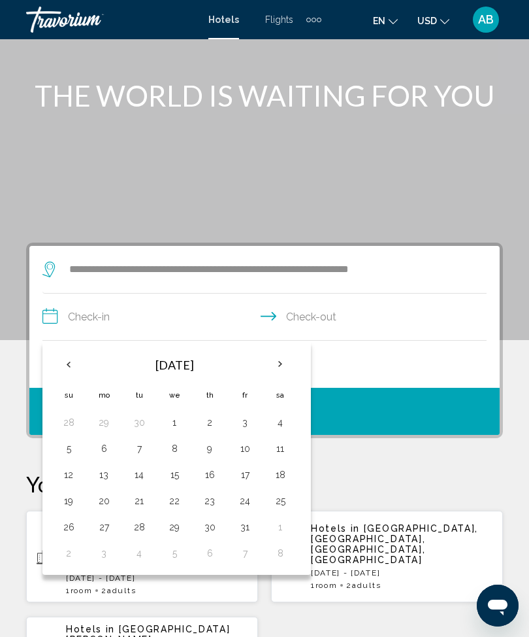
click at [273, 370] on th "Next month" at bounding box center [280, 364] width 35 height 29
click at [286, 361] on th "Next month" at bounding box center [280, 364] width 35 height 29
click at [283, 367] on th "Next month" at bounding box center [280, 364] width 35 height 29
click at [284, 371] on th "Next month" at bounding box center [280, 364] width 35 height 29
click at [286, 368] on th "Next month" at bounding box center [280, 364] width 35 height 29
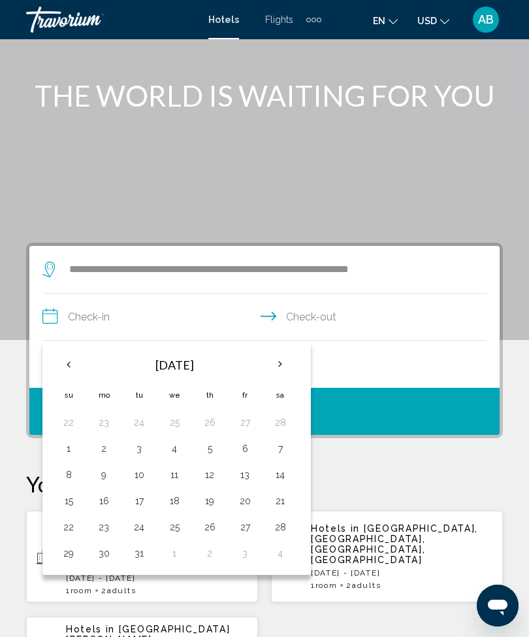
click at [76, 350] on th "Previous month" at bounding box center [68, 364] width 35 height 29
click at [77, 370] on th "Previous month" at bounding box center [68, 364] width 35 height 29
click at [75, 363] on th "Previous month" at bounding box center [68, 364] width 35 height 29
click at [79, 370] on th "Previous month" at bounding box center [68, 364] width 35 height 29
click at [73, 374] on th "Previous month" at bounding box center [68, 364] width 35 height 29
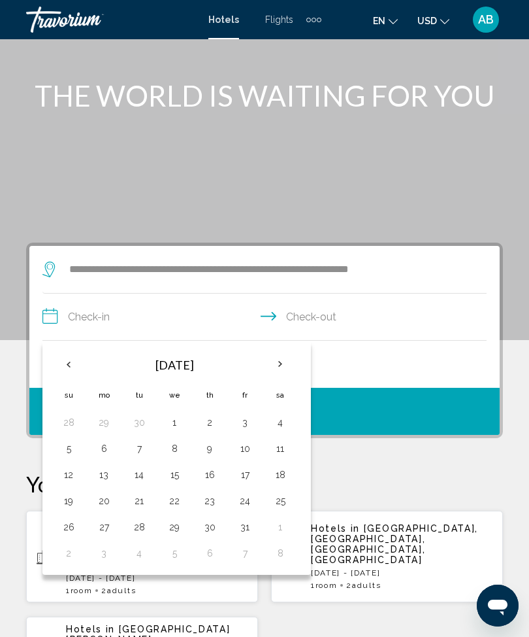
click at [69, 365] on th "Previous month" at bounding box center [68, 364] width 35 height 29
click at [242, 425] on button "5" at bounding box center [245, 422] width 21 height 18
click at [74, 450] on button "7" at bounding box center [68, 448] width 21 height 18
type input "**********"
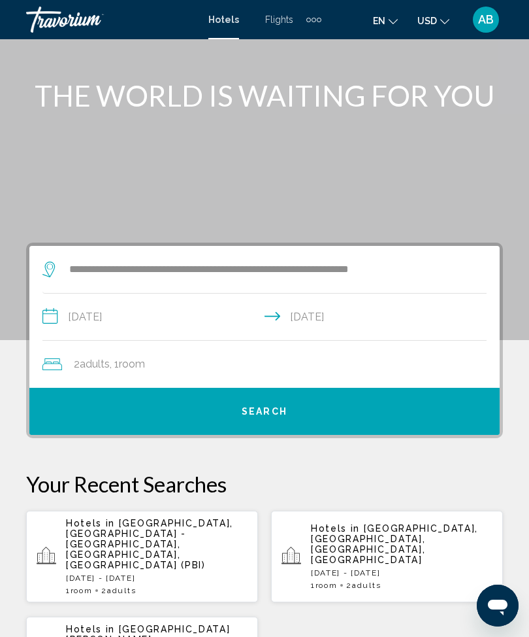
click at [268, 361] on div "2 Adult Adults , 1 Room rooms" at bounding box center [270, 364] width 457 height 18
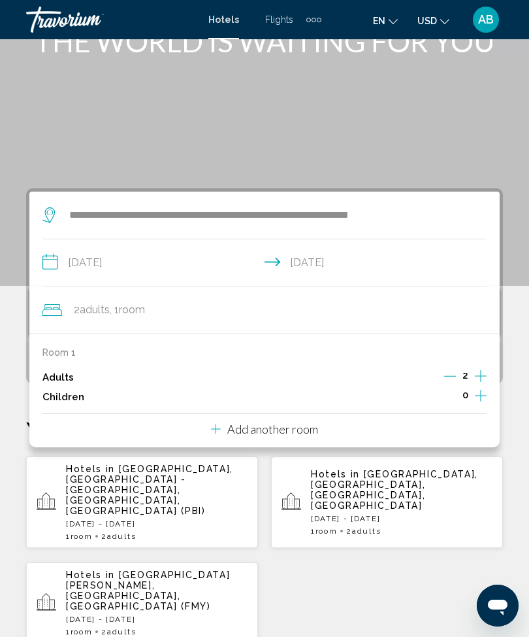
scroll to position [96, 0]
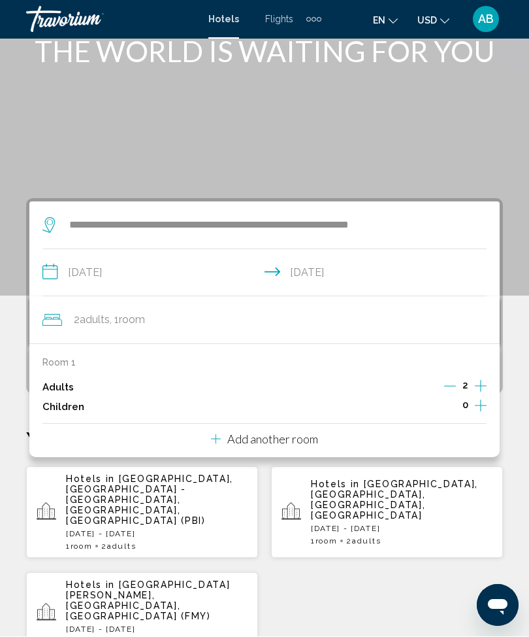
click at [8, 330] on div "**********" at bounding box center [264, 628] width 529 height 859
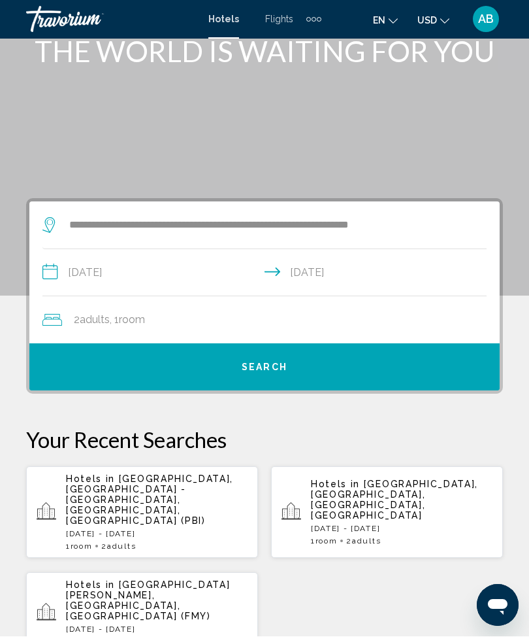
scroll to position [97, 0]
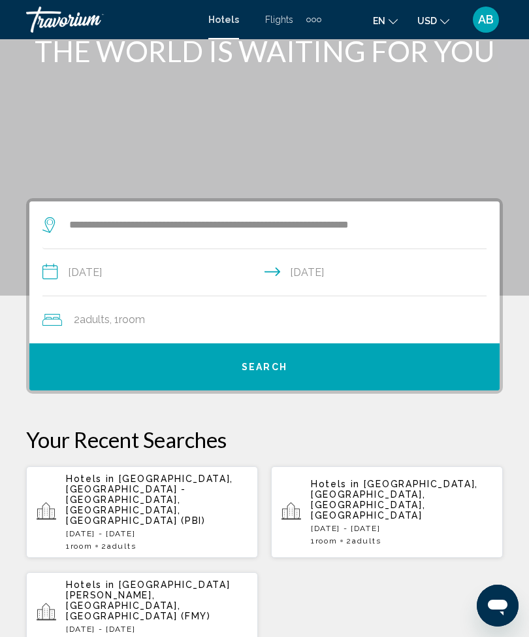
click at [216, 361] on button "Search" at bounding box center [264, 366] width 471 height 47
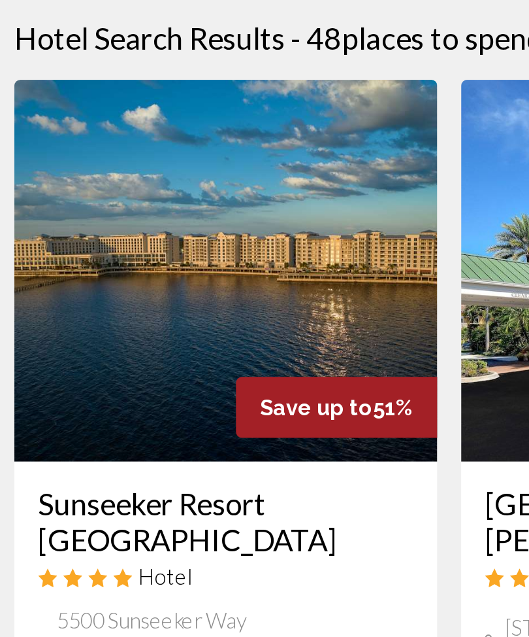
click at [169, 163] on img "Main content" at bounding box center [142, 267] width 232 height 209
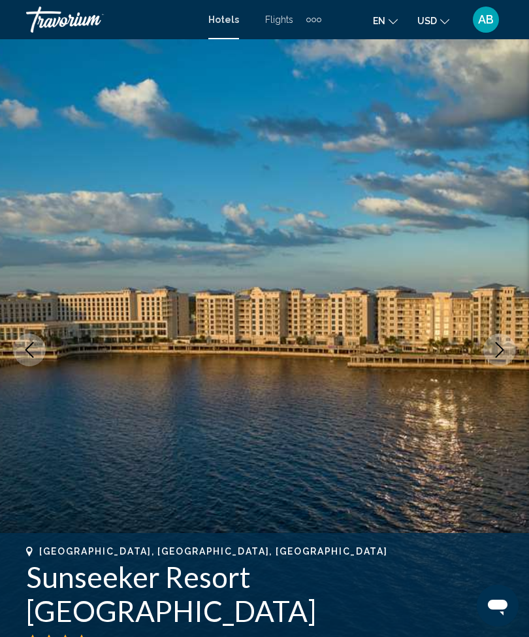
click at [497, 343] on icon "Next image" at bounding box center [500, 350] width 8 height 16
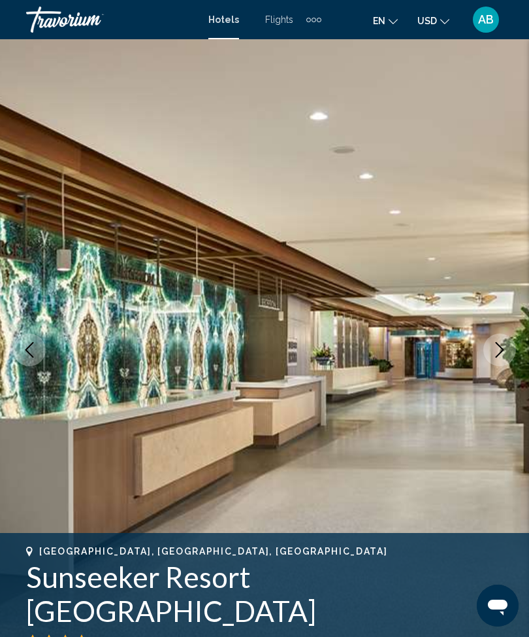
click at [489, 349] on button "Next image" at bounding box center [500, 349] width 33 height 33
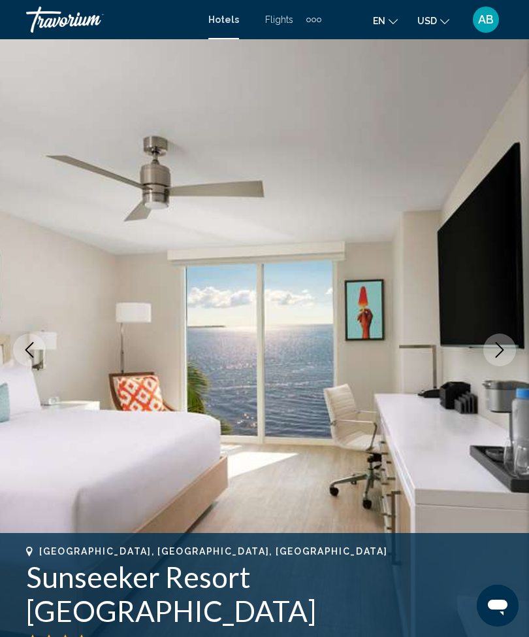
click at [501, 344] on icon "Next image" at bounding box center [500, 350] width 16 height 16
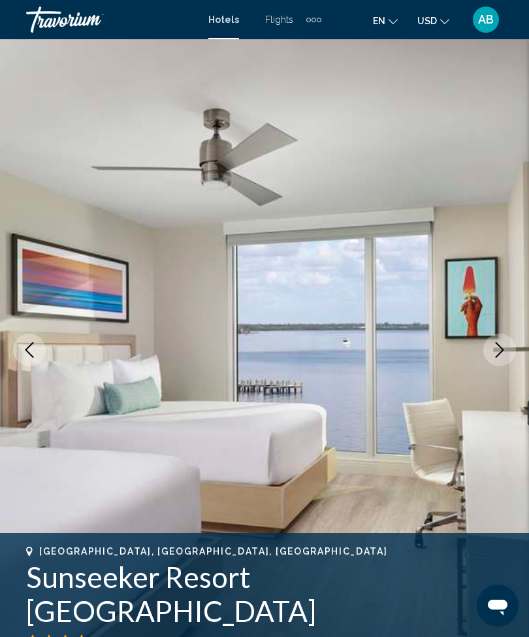
click at [500, 352] on icon "Next image" at bounding box center [500, 350] width 16 height 16
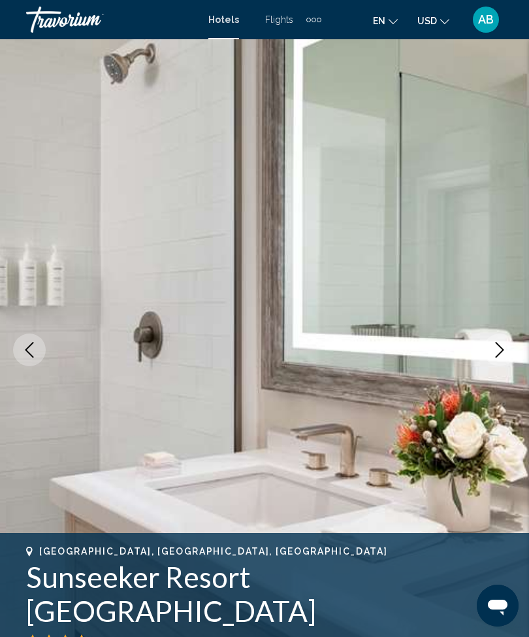
click at [497, 354] on icon "Next image" at bounding box center [500, 350] width 16 height 16
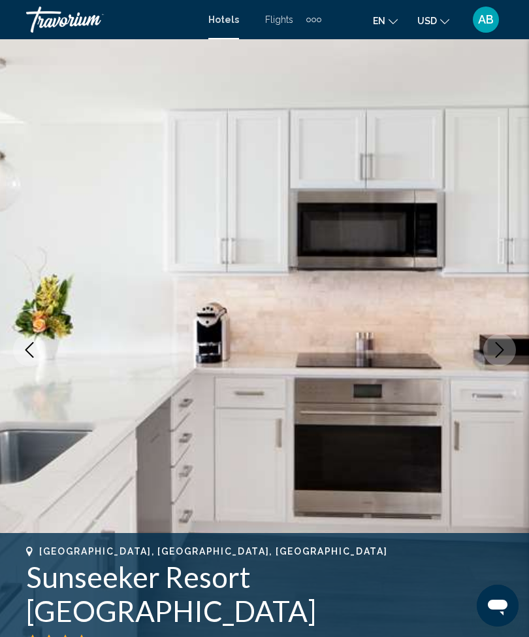
click at [497, 350] on icon "Next image" at bounding box center [500, 350] width 16 height 16
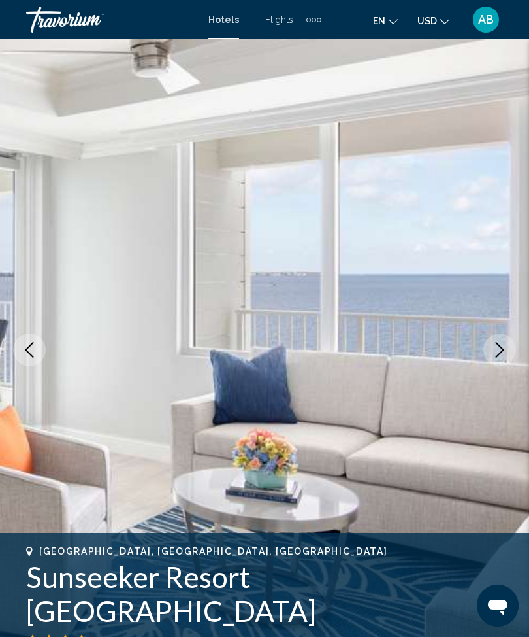
click at [496, 351] on icon "Next image" at bounding box center [500, 350] width 16 height 16
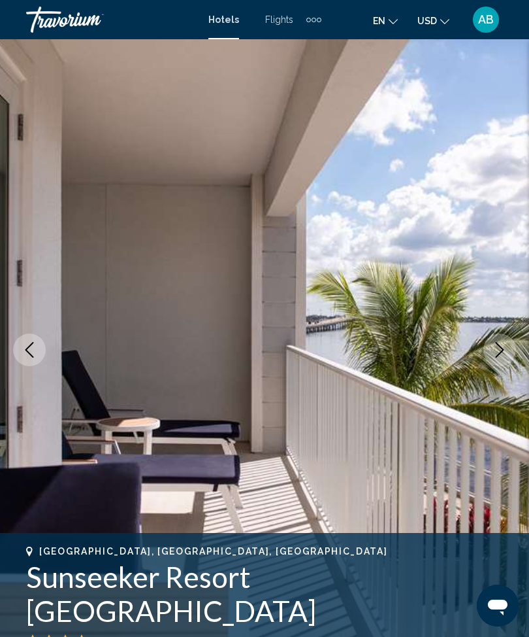
click at [499, 349] on icon "Next image" at bounding box center [500, 350] width 16 height 16
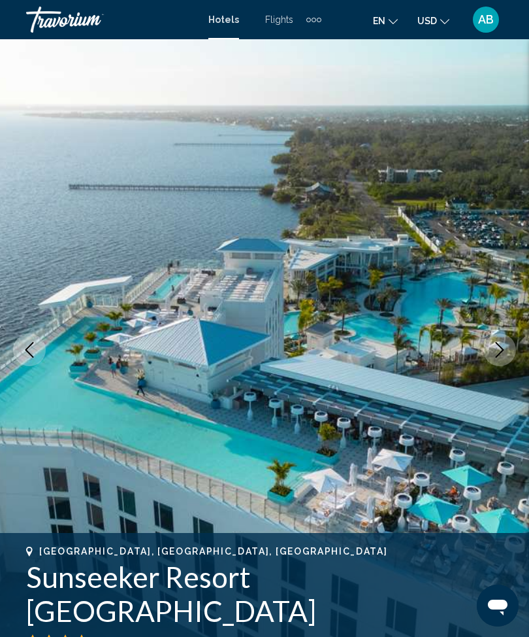
click at [489, 348] on button "Next image" at bounding box center [500, 349] width 33 height 33
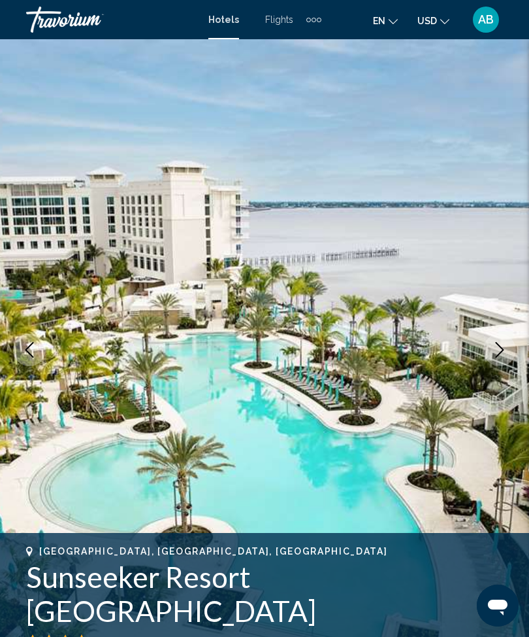
click at [501, 351] on icon "Next image" at bounding box center [500, 350] width 16 height 16
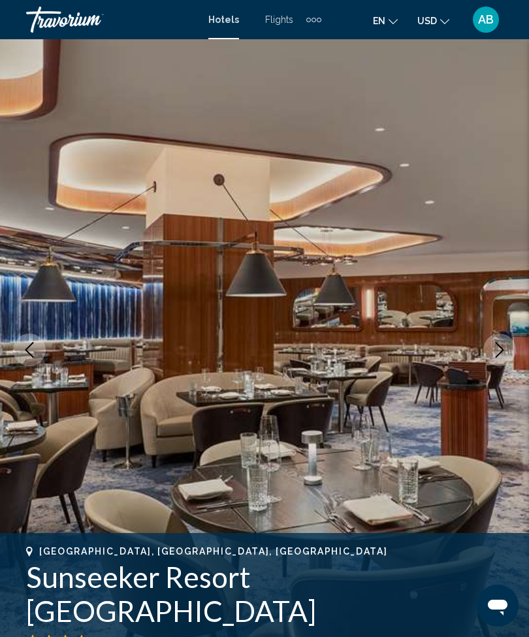
click at [502, 340] on button "Next image" at bounding box center [500, 349] width 33 height 33
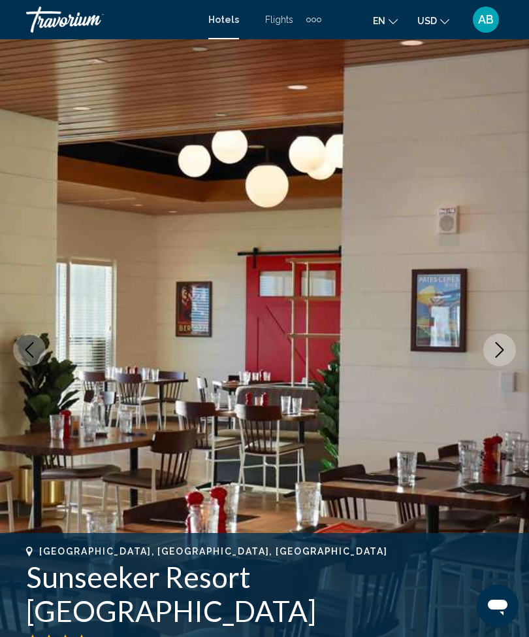
click at [493, 348] on icon "Next image" at bounding box center [500, 350] width 16 height 16
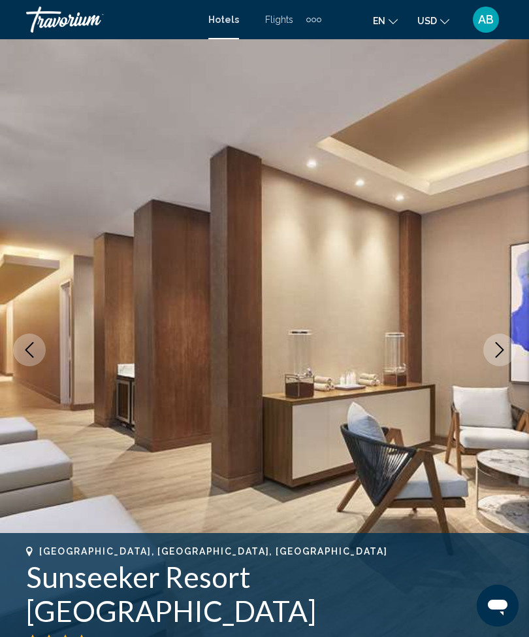
click at [495, 355] on icon "Next image" at bounding box center [500, 350] width 16 height 16
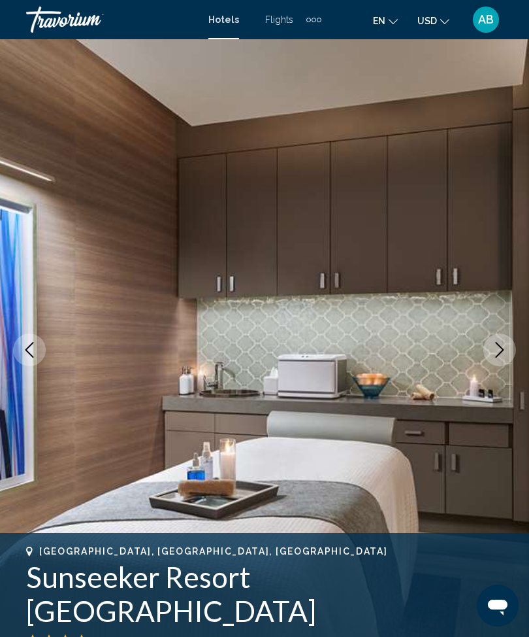
click at [497, 347] on icon "Next image" at bounding box center [500, 350] width 16 height 16
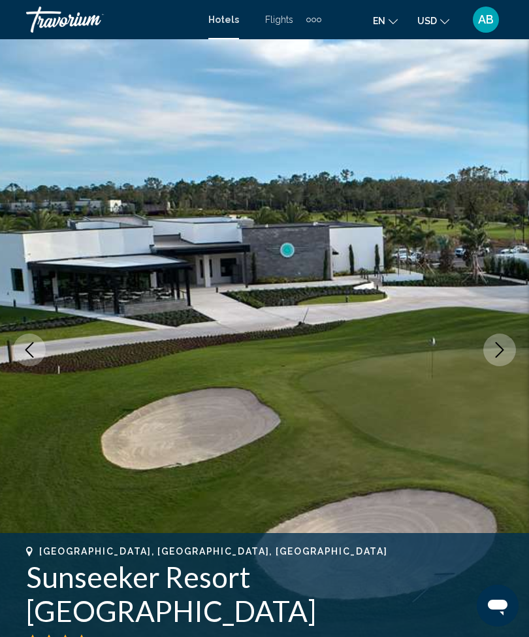
click at [480, 356] on img "Main content" at bounding box center [264, 349] width 529 height 621
click at [504, 337] on button "Next image" at bounding box center [500, 349] width 33 height 33
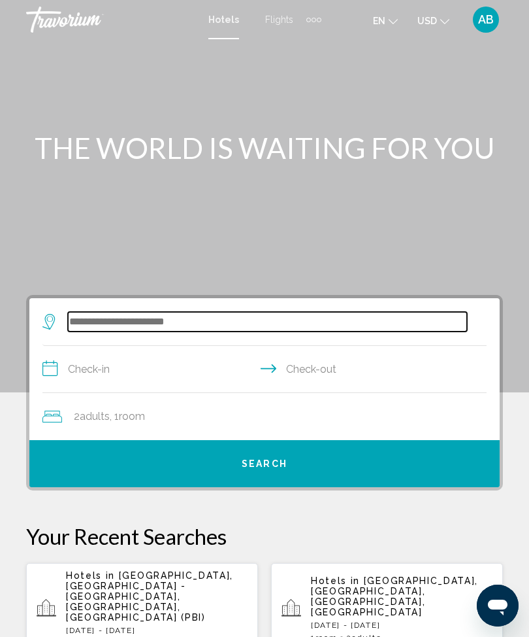
click at [177, 329] on input "Search widget" at bounding box center [267, 322] width 399 height 20
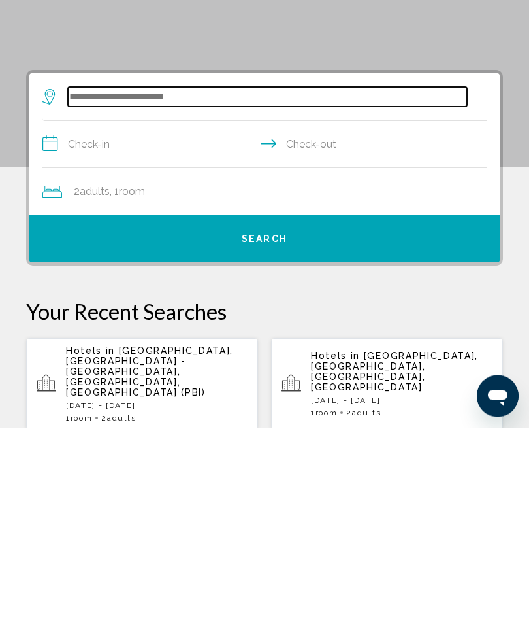
scroll to position [42, 0]
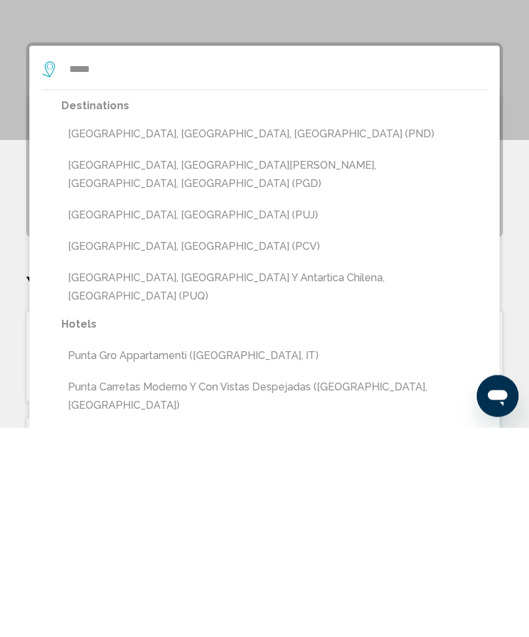
click at [242, 363] on button "[GEOGRAPHIC_DATA], [GEOGRAPHIC_DATA][PERSON_NAME], [GEOGRAPHIC_DATA], [GEOGRAPH…" at bounding box center [273, 384] width 425 height 43
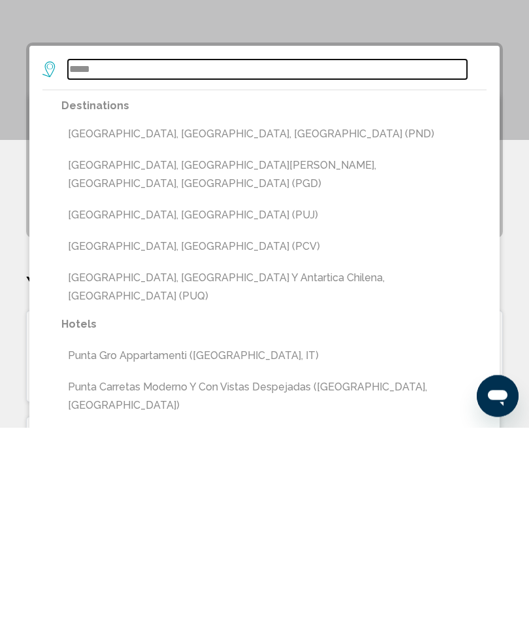
type input "**********"
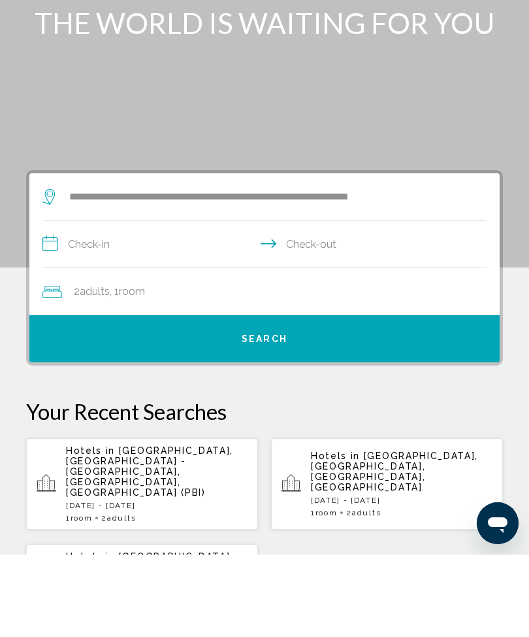
click at [57, 303] on input "**********" at bounding box center [267, 328] width 450 height 50
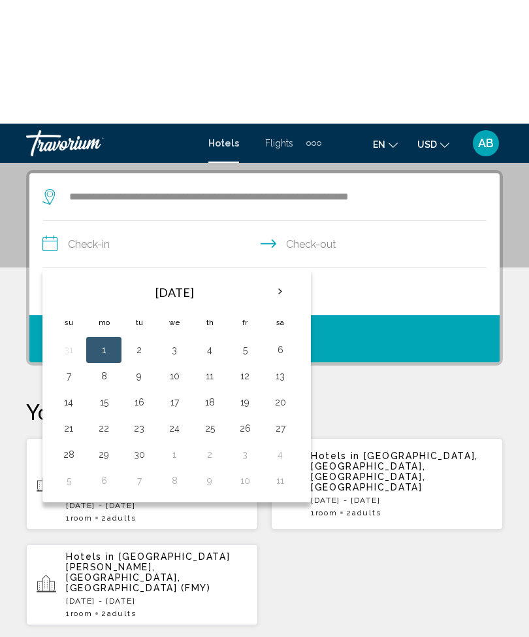
scroll to position [252, 0]
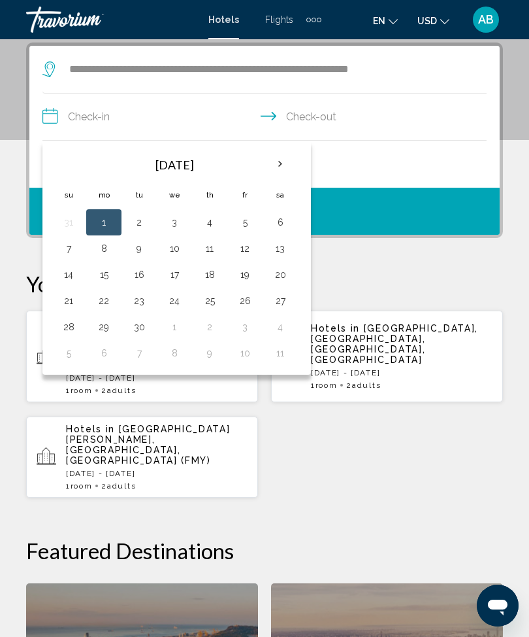
click at [250, 227] on button "5" at bounding box center [245, 222] width 21 height 18
click at [77, 251] on button "7" at bounding box center [68, 248] width 21 height 18
type input "**********"
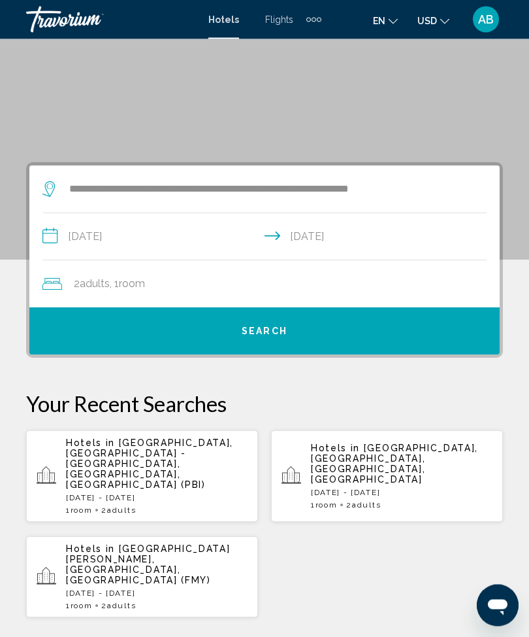
scroll to position [132, 0]
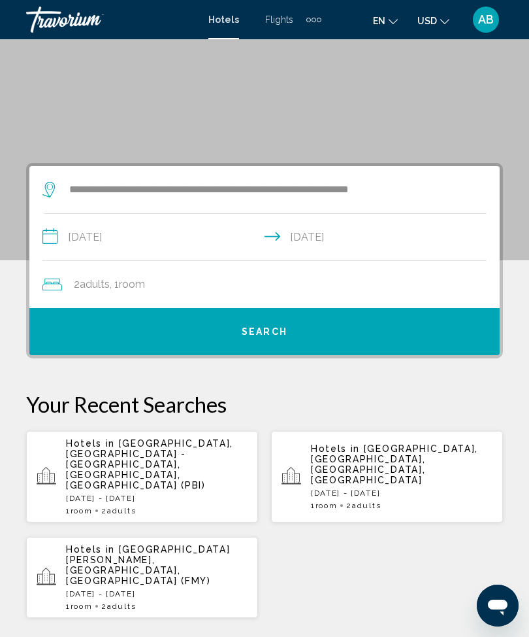
click at [306, 335] on button "Search" at bounding box center [264, 331] width 471 height 47
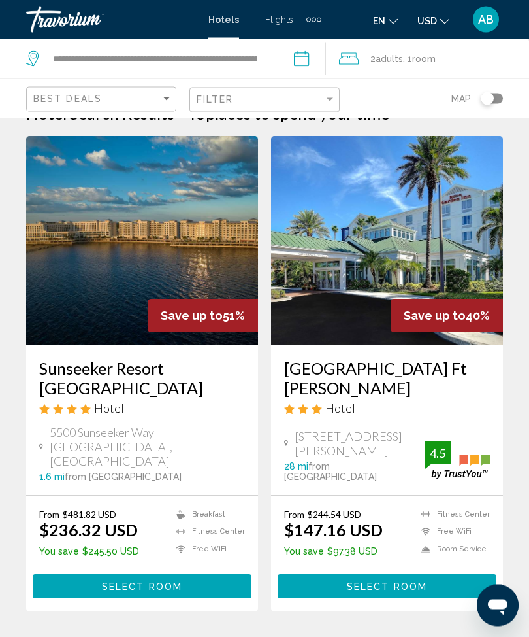
click at [208, 225] on img "Main content" at bounding box center [142, 241] width 232 height 209
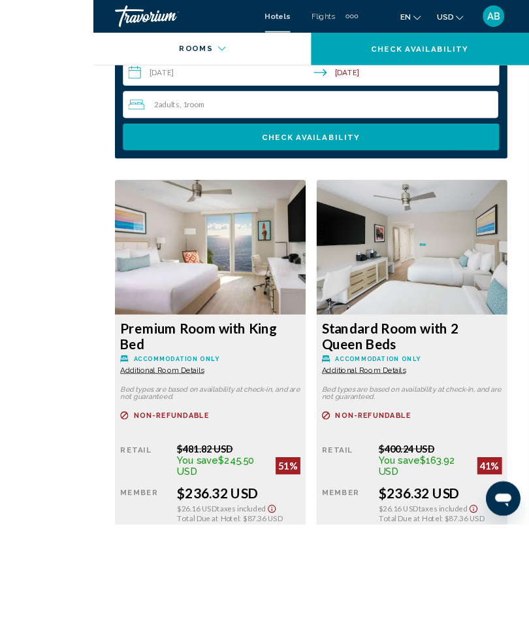
scroll to position [2328, 0]
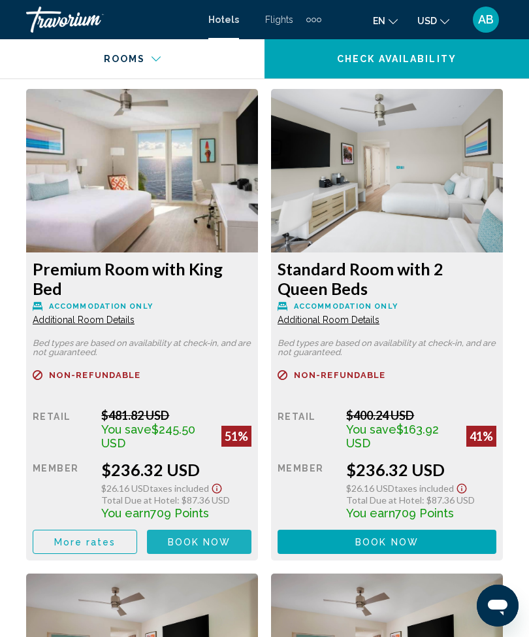
click at [208, 550] on button "Book now No longer available" at bounding box center [199, 541] width 105 height 24
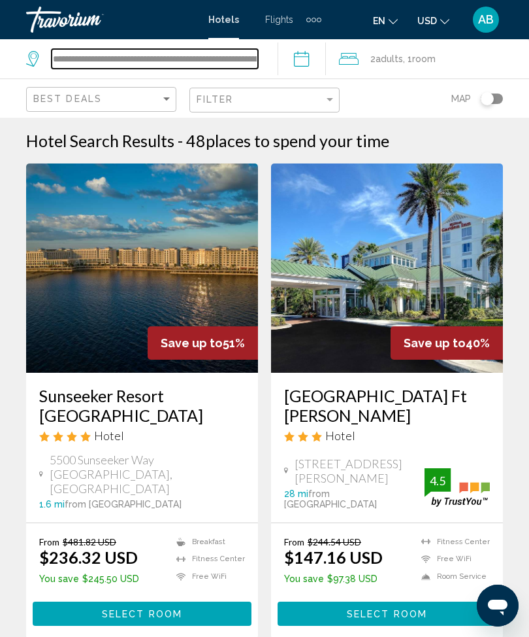
click at [258, 53] on input "**********" at bounding box center [155, 59] width 207 height 20
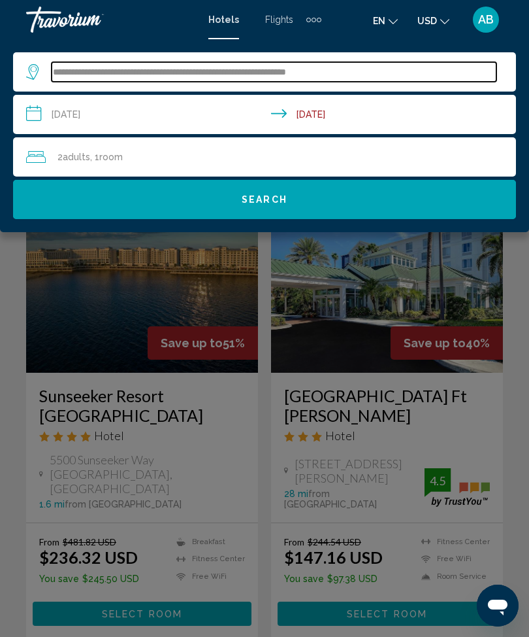
click at [384, 76] on input "**********" at bounding box center [274, 72] width 445 height 20
type input "*****"
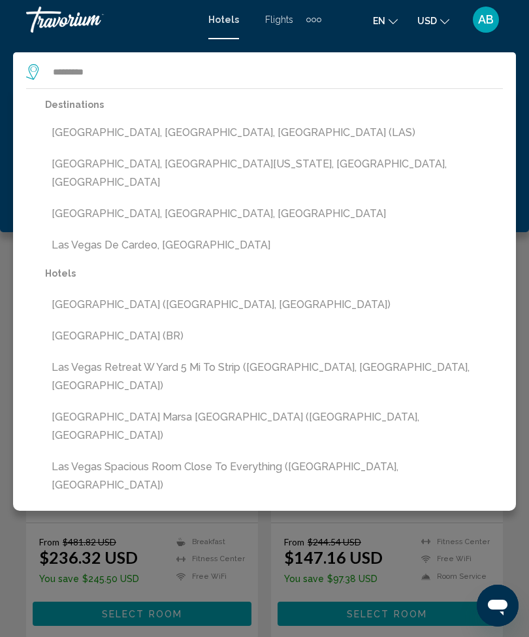
click at [193, 139] on button "[GEOGRAPHIC_DATA], [GEOGRAPHIC_DATA], [GEOGRAPHIC_DATA] (LAS)" at bounding box center [274, 132] width 458 height 25
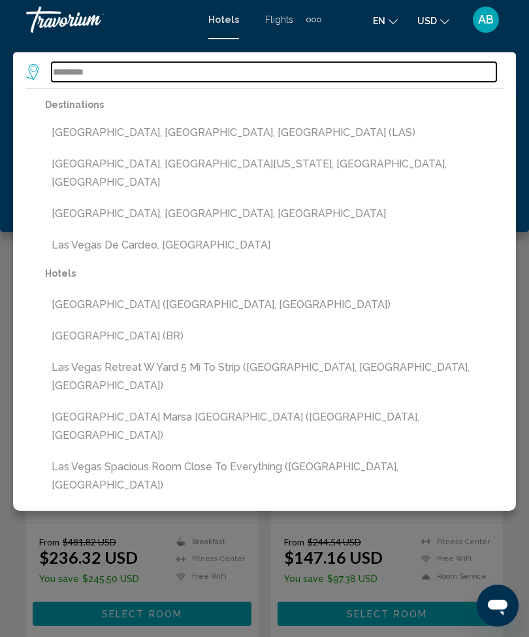
type input "**********"
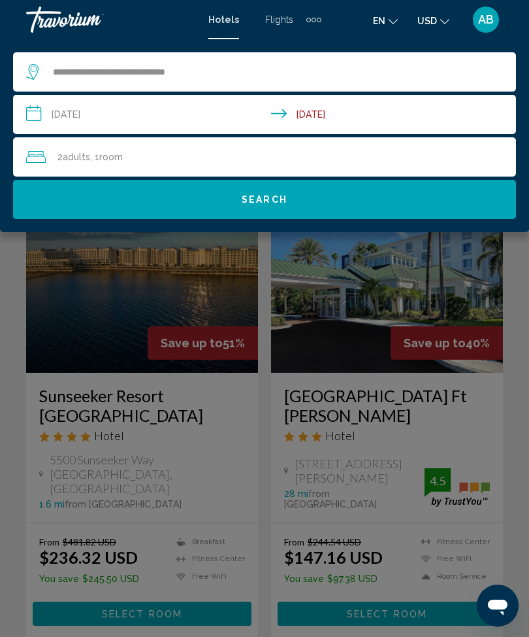
click at [29, 113] on input "**********" at bounding box center [267, 116] width 508 height 43
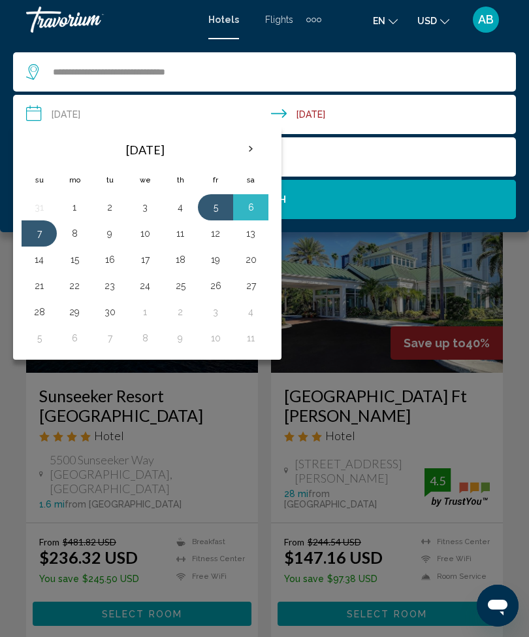
click at [37, 284] on button "21" at bounding box center [39, 285] width 21 height 18
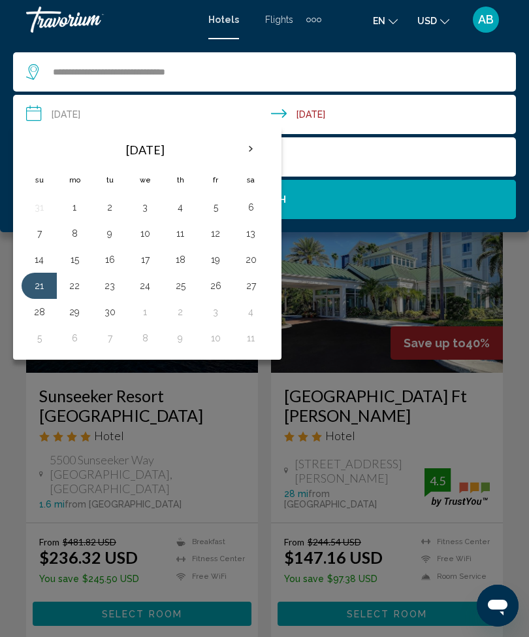
click at [171, 292] on button "25" at bounding box center [180, 285] width 21 height 18
type input "**********"
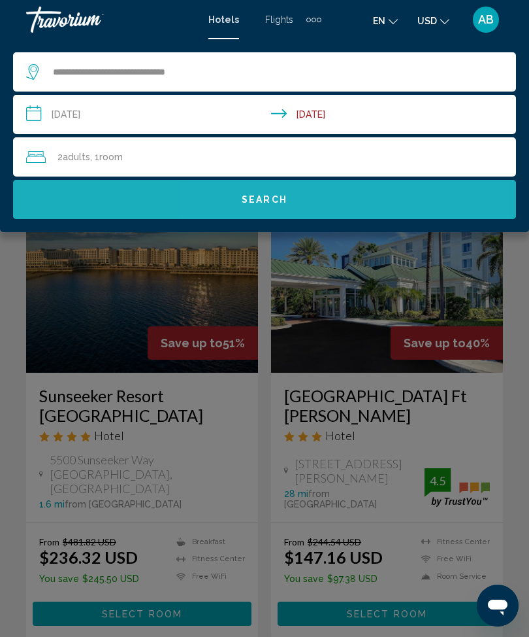
click at [295, 202] on button "Search" at bounding box center [264, 199] width 503 height 39
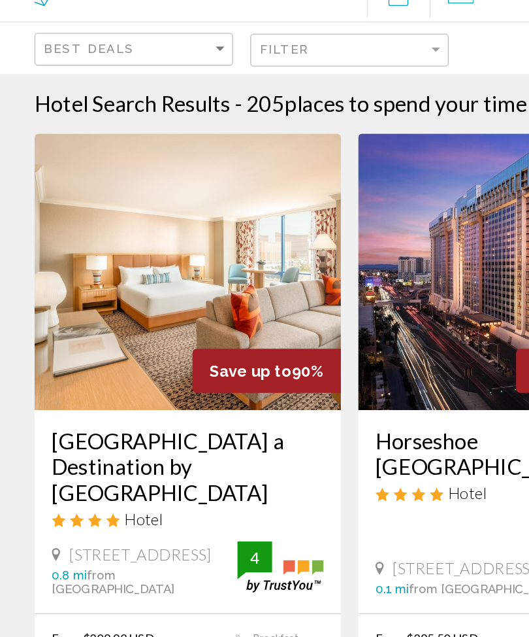
click at [174, 193] on img "Main content" at bounding box center [142, 267] width 232 height 209
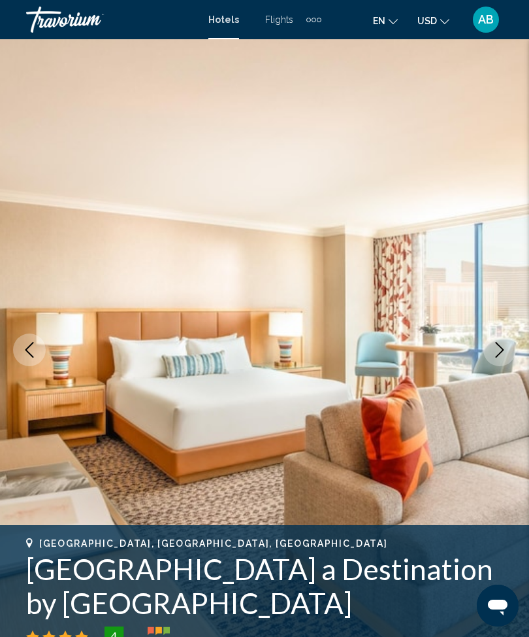
click at [508, 349] on button "Next image" at bounding box center [500, 349] width 33 height 33
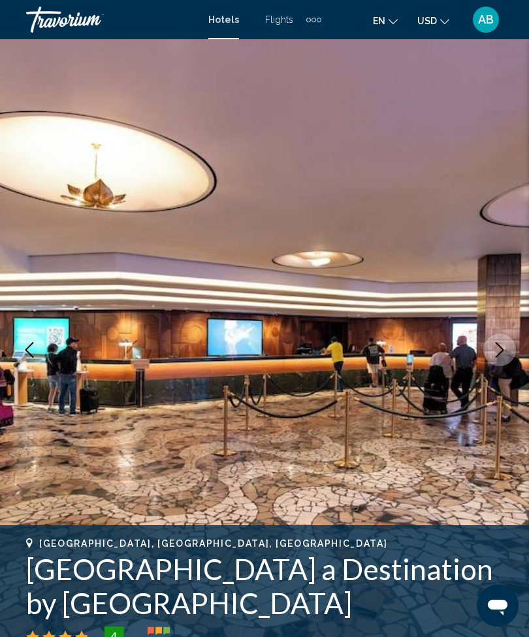
click at [494, 348] on icon "Next image" at bounding box center [500, 350] width 16 height 16
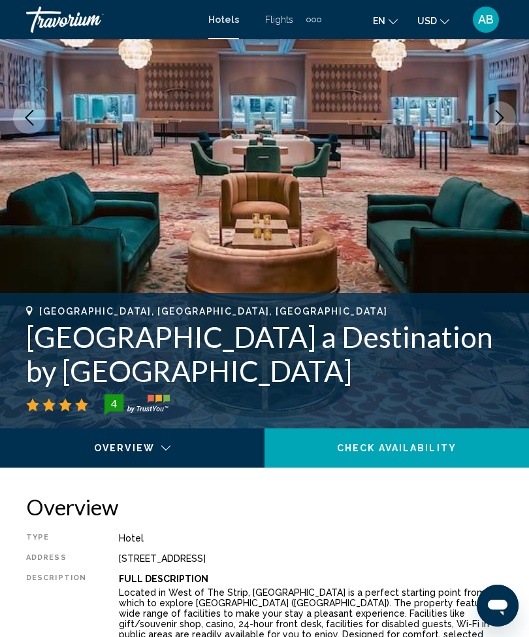
scroll to position [227, 0]
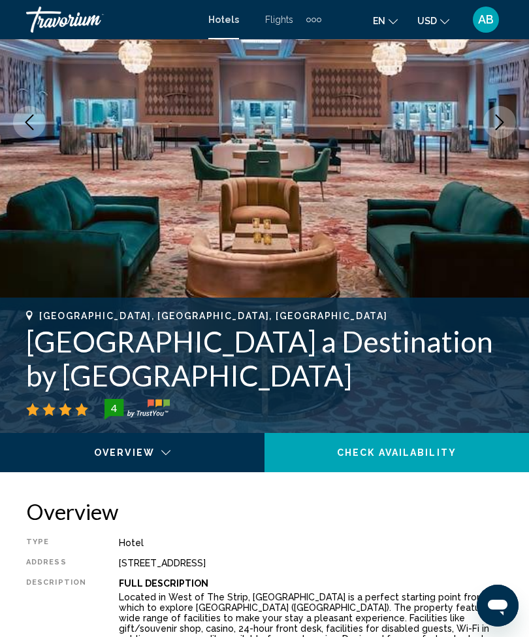
click at [476, 344] on h1 "[GEOGRAPHIC_DATA] a Destination by [GEOGRAPHIC_DATA]" at bounding box center [264, 358] width 477 height 68
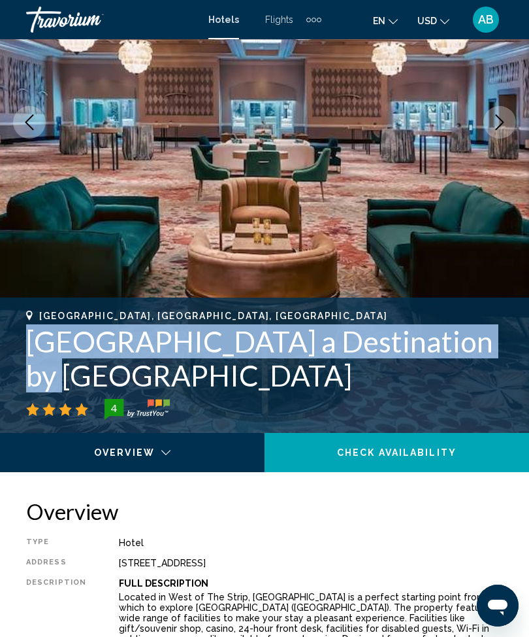
copy h1 "Rio Hotel & Casino a Destination by"
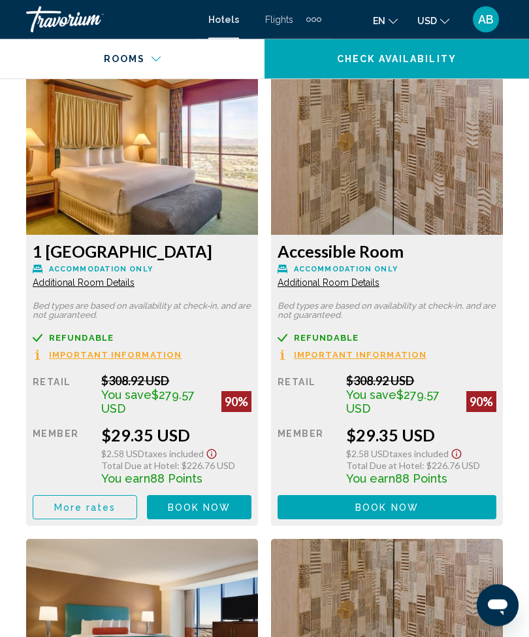
scroll to position [2258, 0]
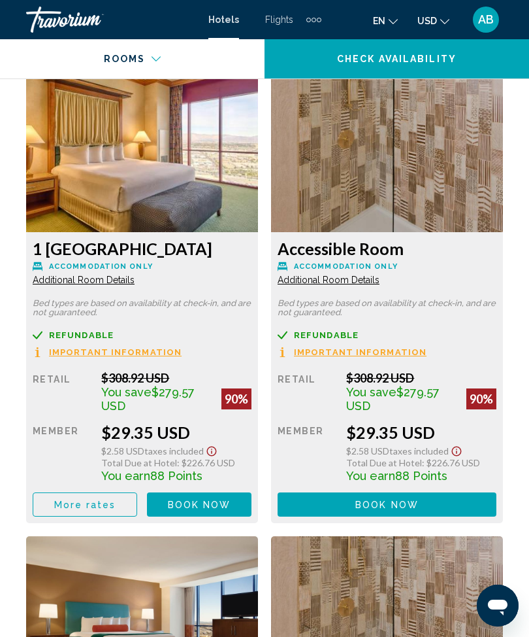
click at [214, 501] on span "Book now" at bounding box center [199, 504] width 63 height 10
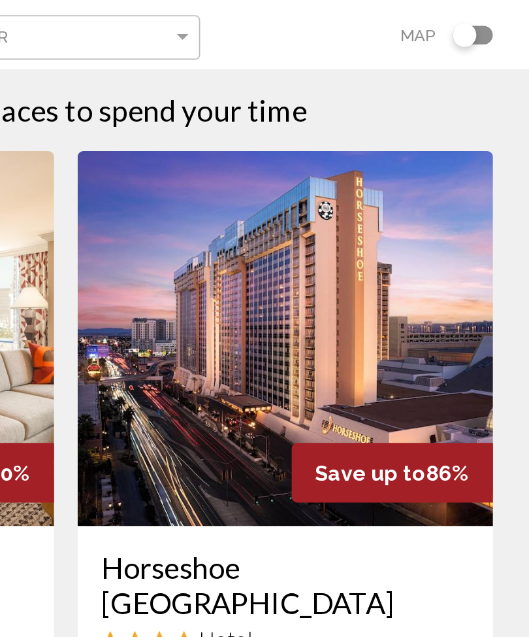
click at [271, 197] on img "Main content" at bounding box center [387, 267] width 232 height 209
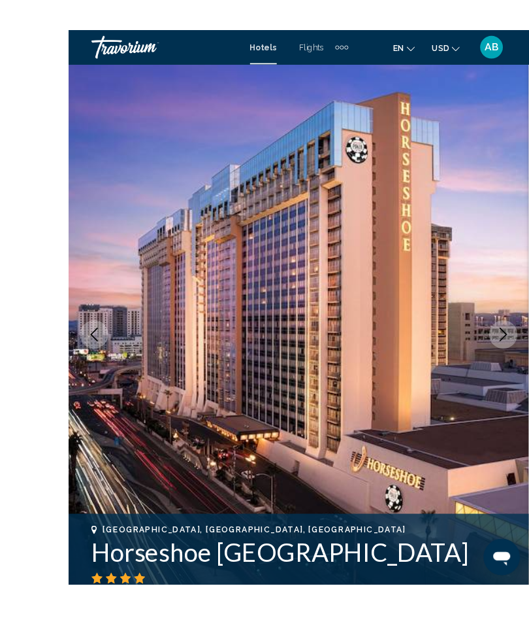
scroll to position [27, 0]
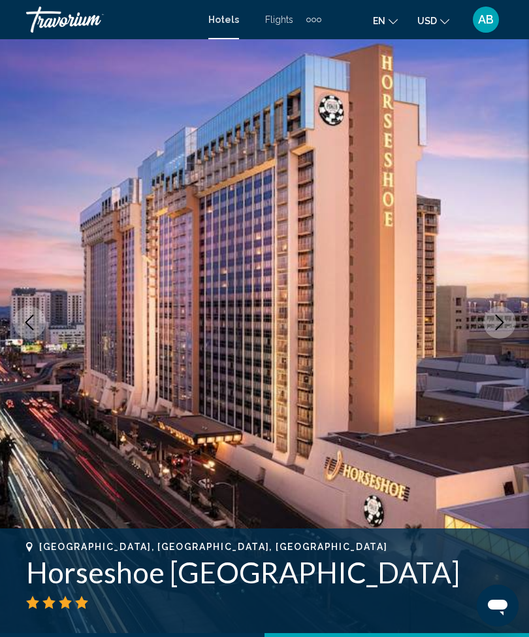
click at [499, 324] on icon "Next image" at bounding box center [500, 322] width 16 height 16
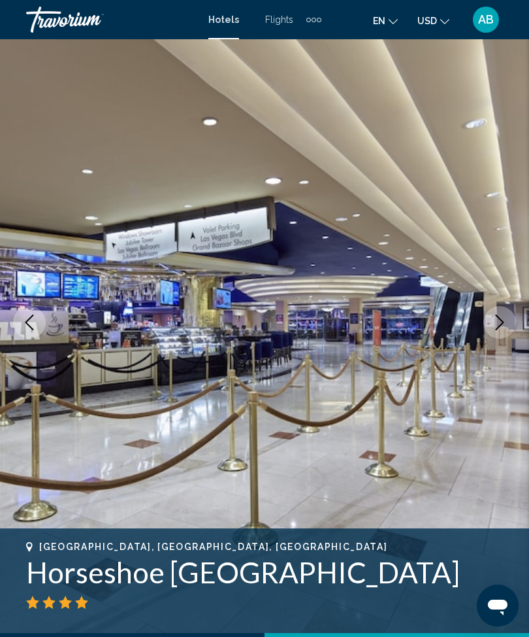
click at [501, 327] on icon "Next image" at bounding box center [500, 322] width 16 height 16
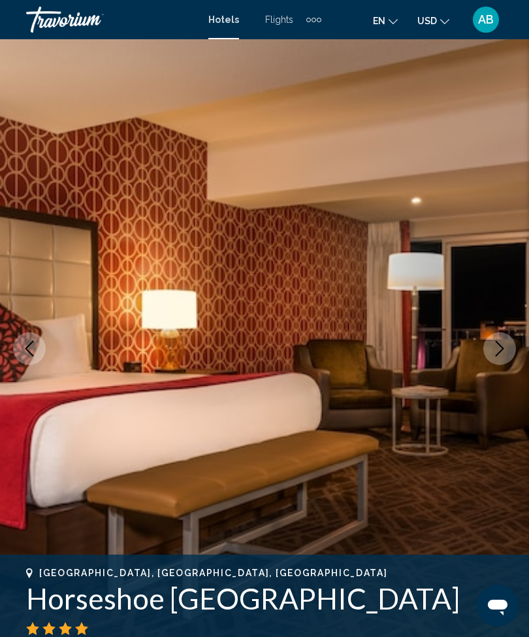
scroll to position [0, 0]
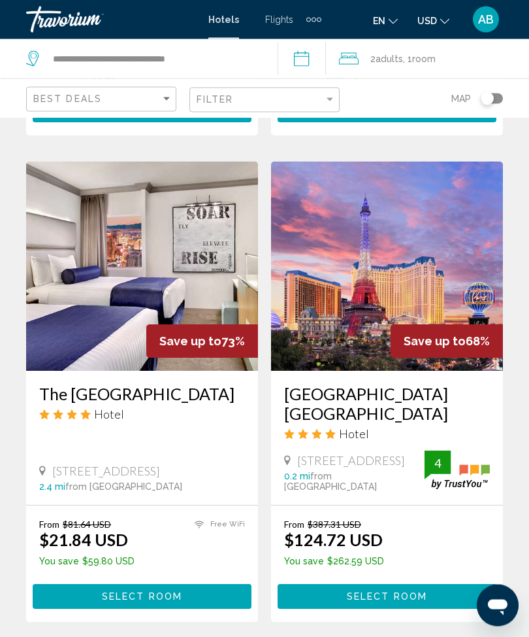
scroll to position [518, 0]
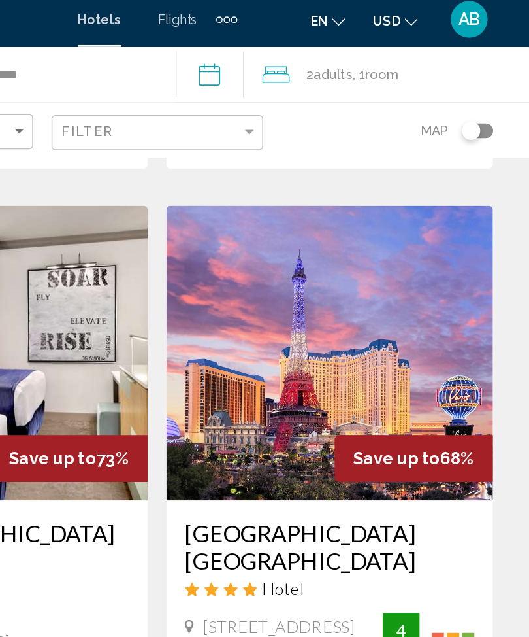
click at [271, 243] on img "Main content" at bounding box center [387, 256] width 232 height 209
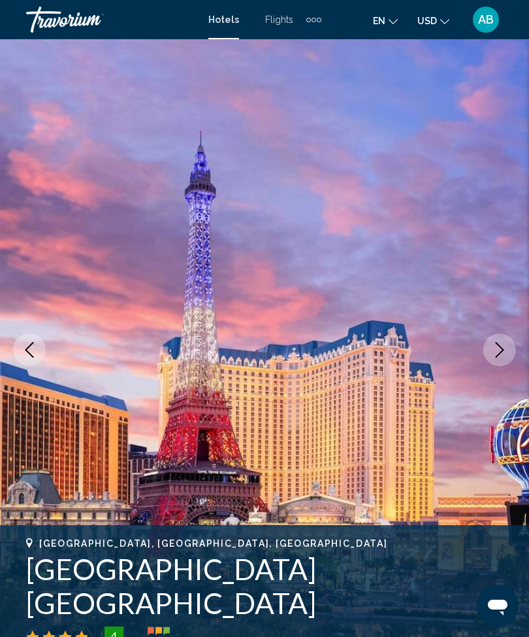
click at [492, 342] on icon "Next image" at bounding box center [500, 350] width 16 height 16
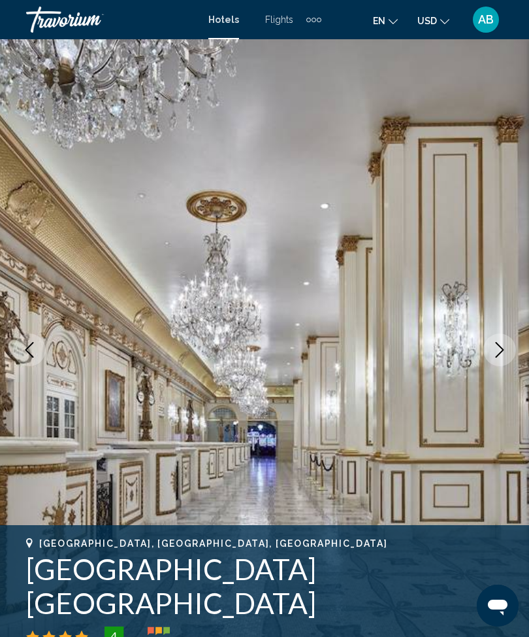
click at [498, 345] on icon "Next image" at bounding box center [500, 350] width 16 height 16
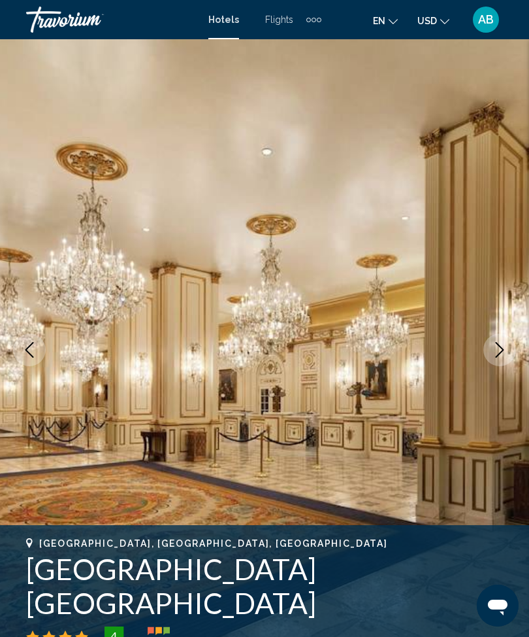
click at [505, 349] on icon "Next image" at bounding box center [500, 350] width 16 height 16
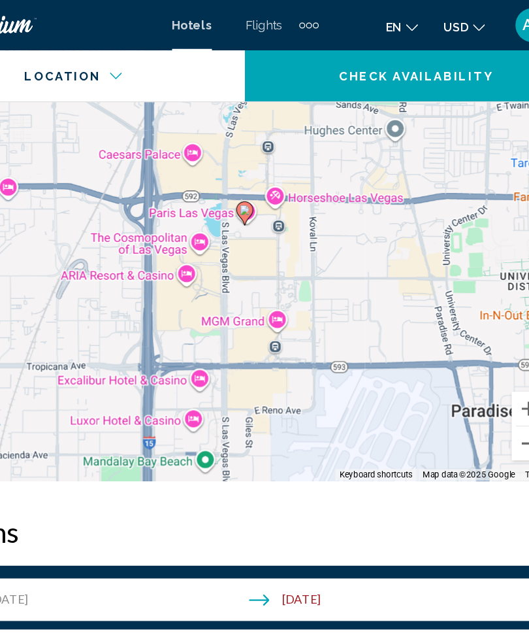
scroll to position [1651, 0]
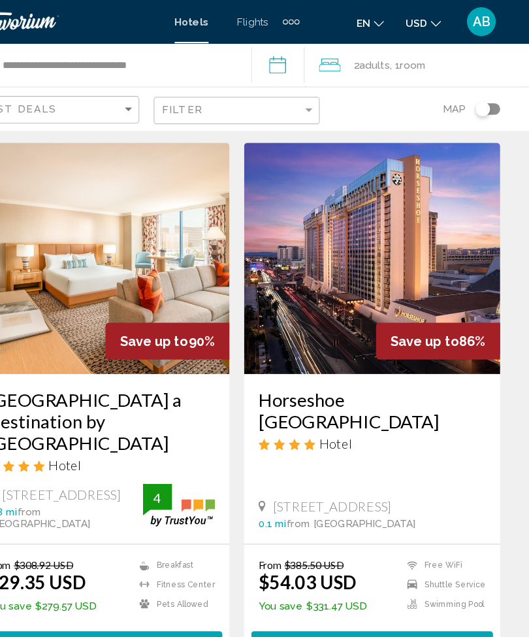
scroll to position [23, 0]
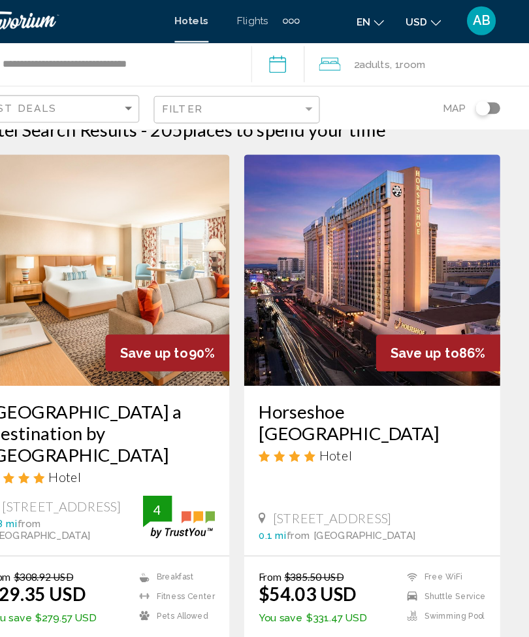
click at [284, 88] on div "Filter" at bounding box center [266, 100] width 139 height 24
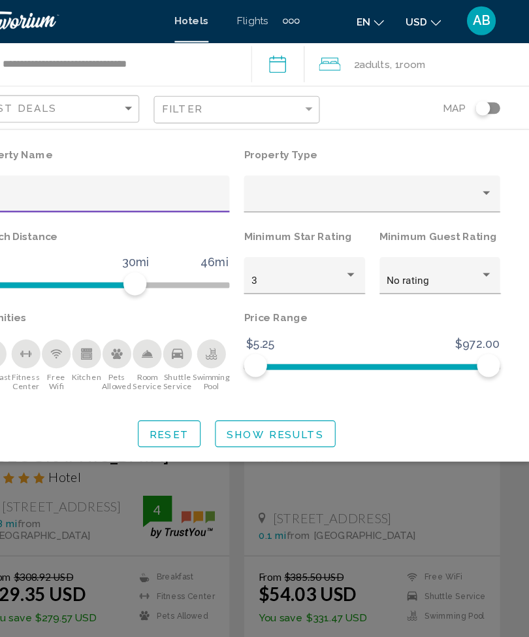
scroll to position [0, 0]
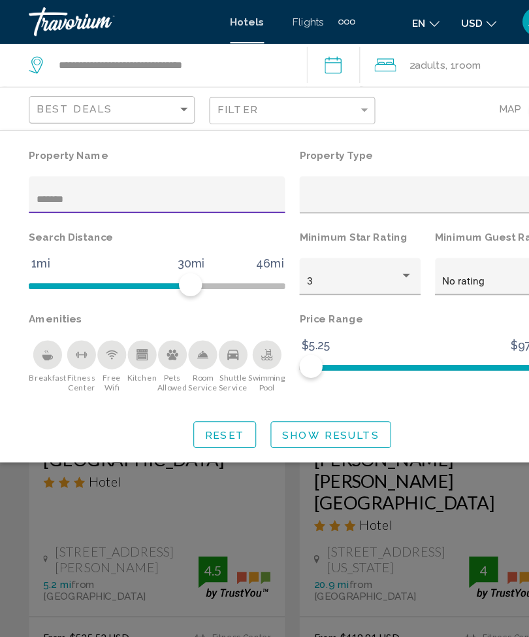
type input "********"
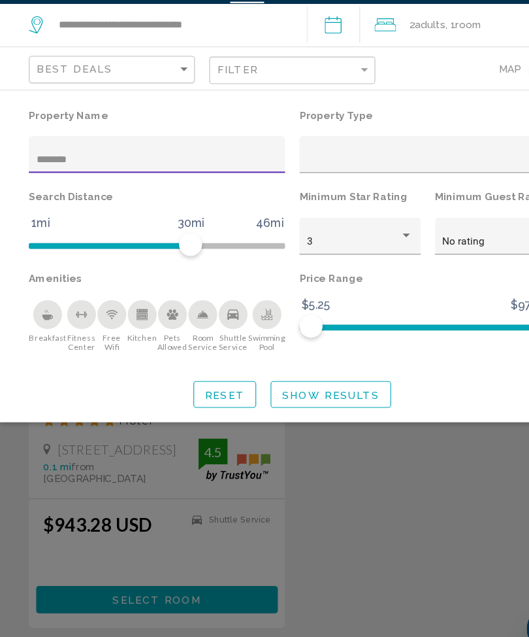
click at [312, 382] on div "Search widget" at bounding box center [264, 416] width 529 height 440
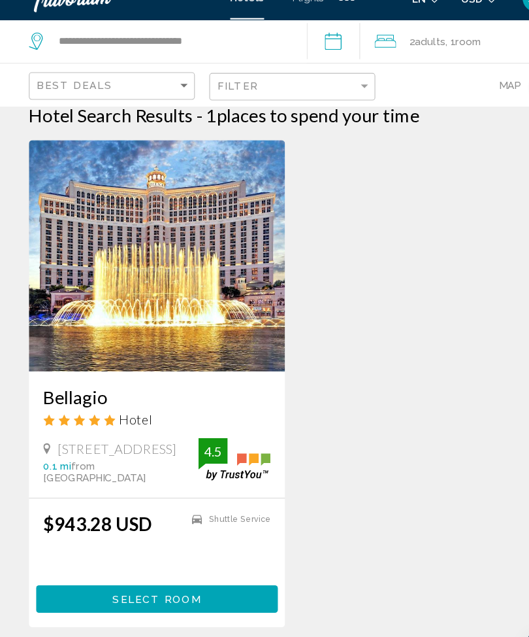
click at [324, 355] on div "Bellagio Hotel [STREET_ADDRESS] 0.1 mi from [GEOGRAPHIC_DATA] from hotel 4.5 $9…" at bounding box center [265, 381] width 490 height 467
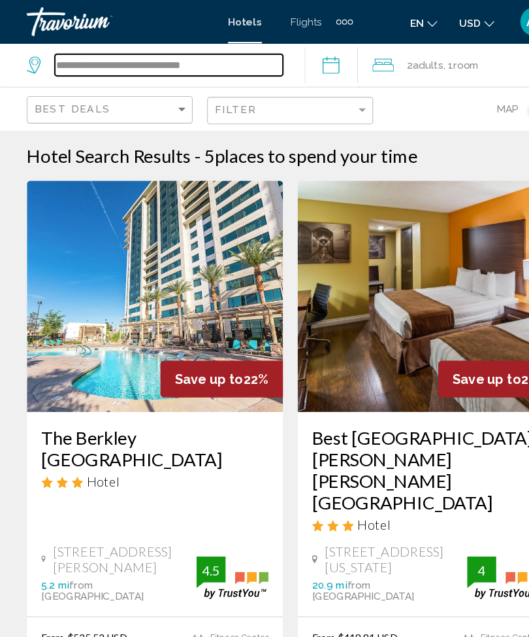
click at [246, 57] on input "**********" at bounding box center [155, 59] width 207 height 20
